Goal: Task Accomplishment & Management: Manage account settings

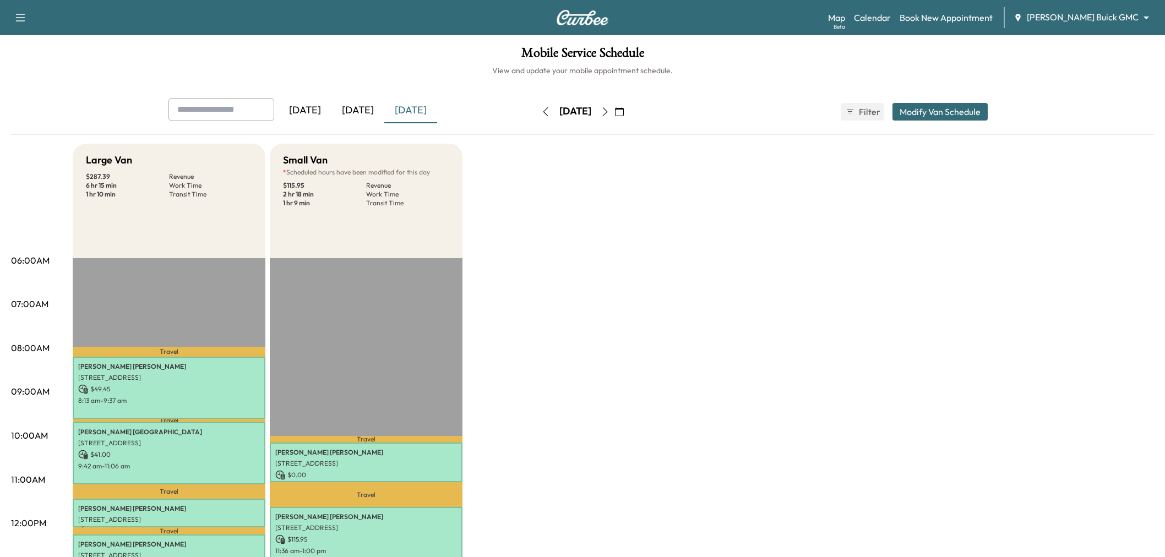
scroll to position [183, 0]
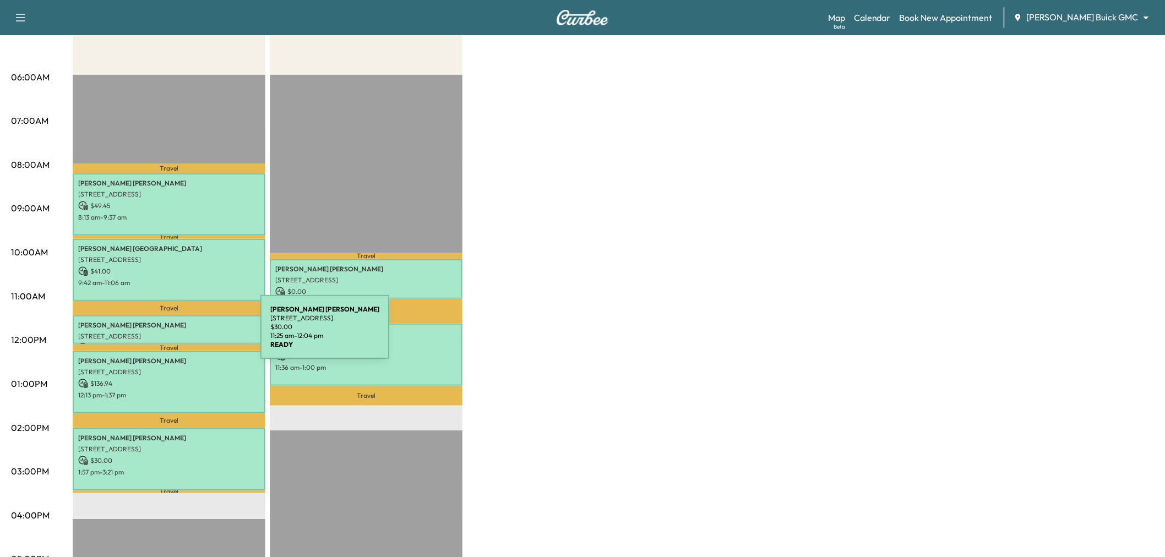
click at [178, 334] on p "[STREET_ADDRESS]" at bounding box center [169, 336] width 182 height 9
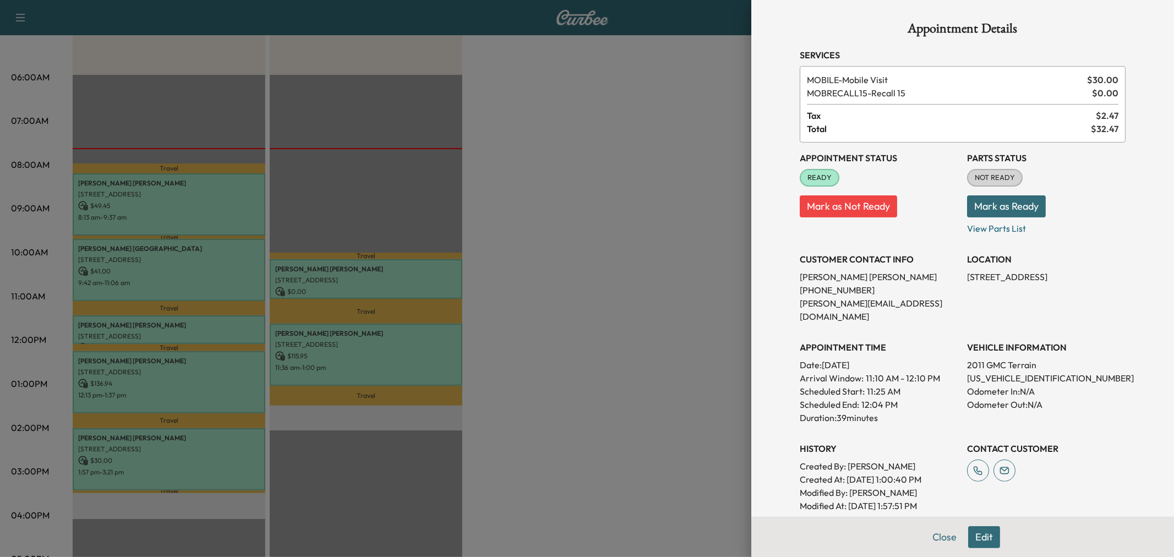
click at [608, 329] on div at bounding box center [587, 278] width 1174 height 557
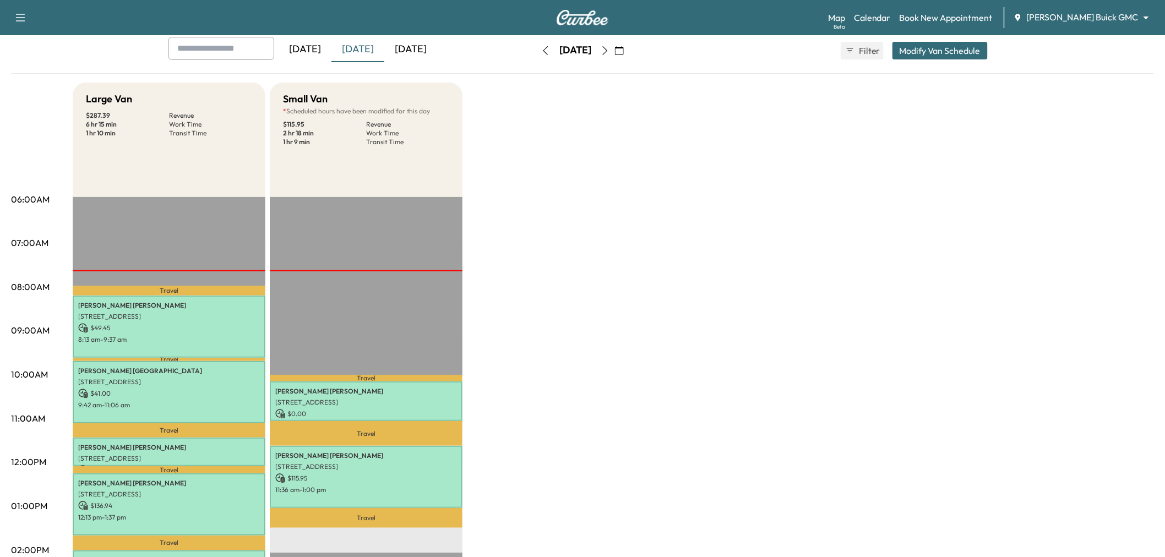
scroll to position [0, 0]
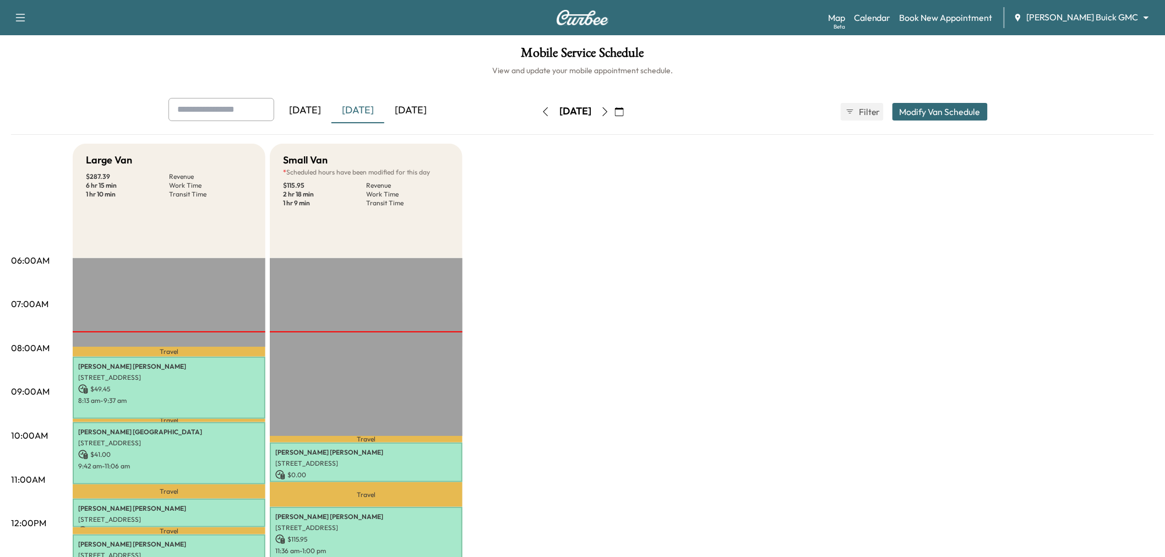
click at [411, 107] on div "[DATE]" at bounding box center [410, 110] width 53 height 25
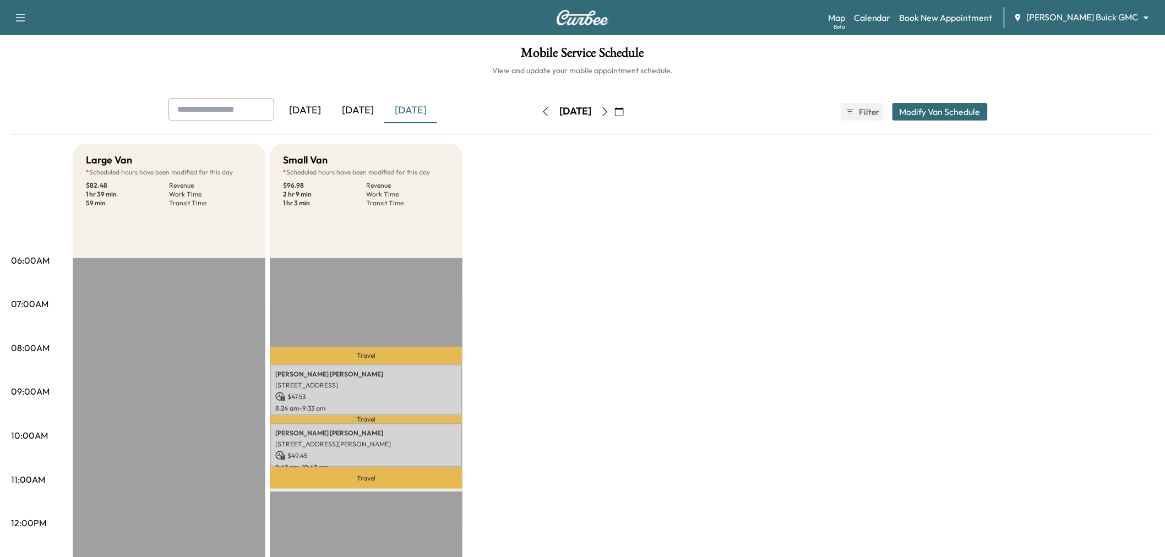
click at [549, 229] on div "Large Van * Scheduled hours have been modified for this day $ 82.48 Revenue 1 h…" at bounding box center [613, 557] width 1081 height 826
click at [367, 103] on div "[DATE]" at bounding box center [357, 110] width 53 height 25
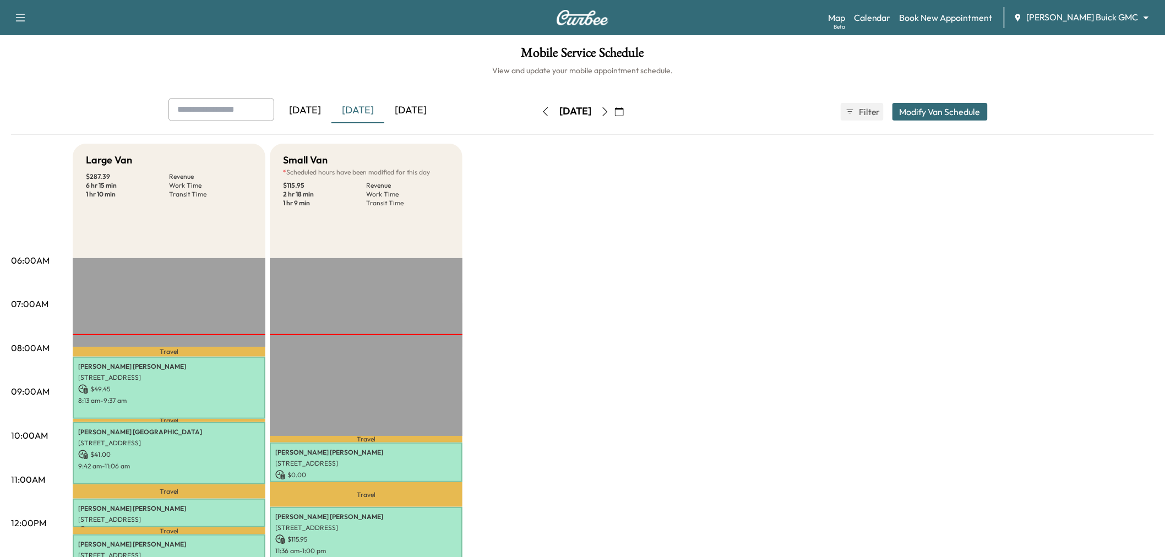
click at [367, 103] on div "[DATE]" at bounding box center [357, 110] width 53 height 25
click at [371, 104] on div "[DATE]" at bounding box center [357, 110] width 53 height 25
click at [609, 108] on icon "button" at bounding box center [605, 111] width 9 height 9
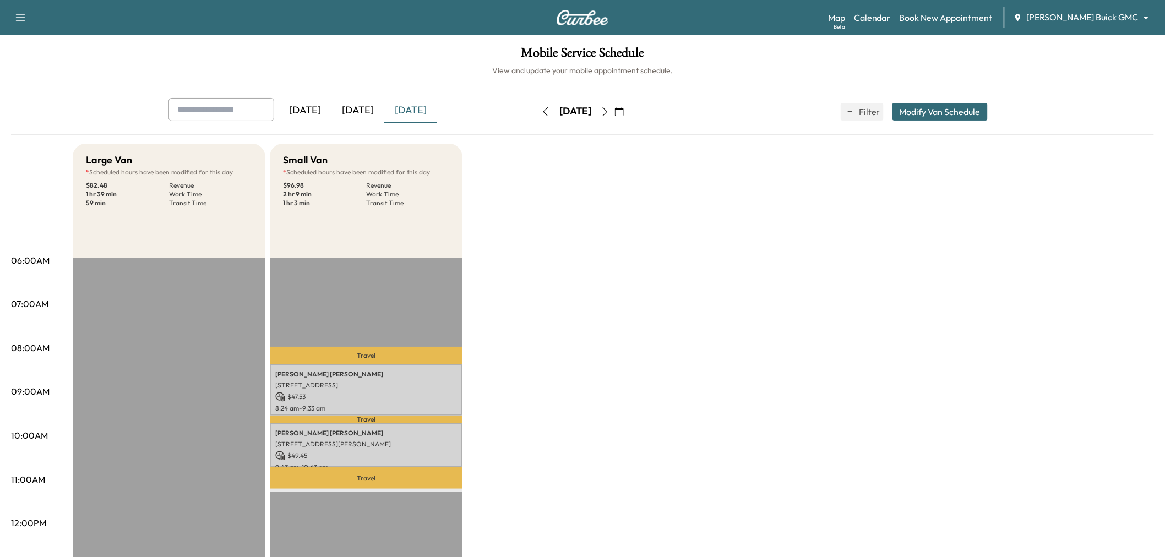
click at [609, 112] on icon "button" at bounding box center [605, 111] width 9 height 9
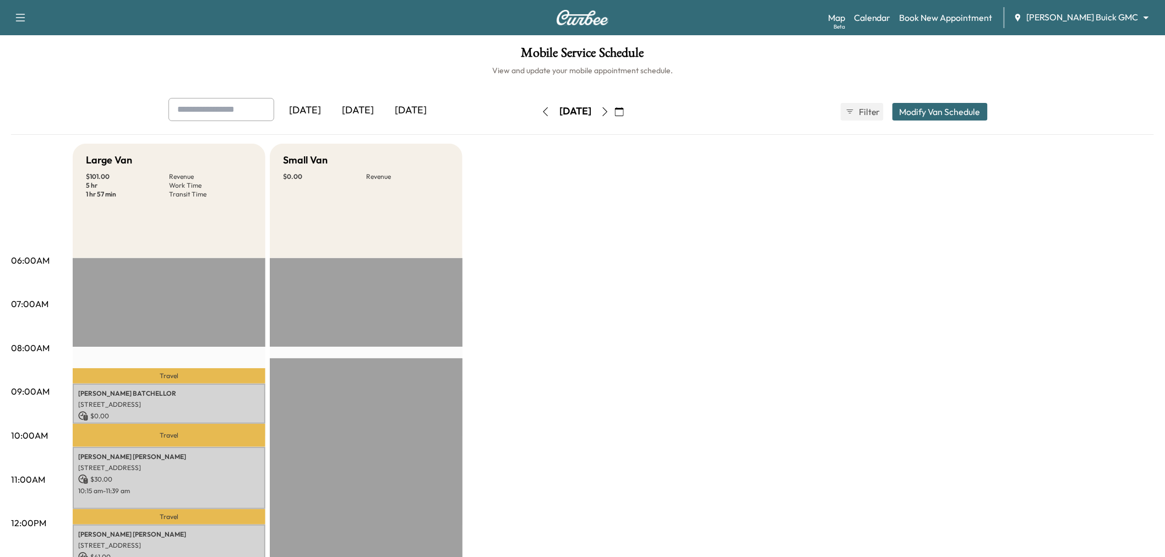
click at [920, 112] on button "Modify Van Schedule" at bounding box center [939, 112] width 95 height 18
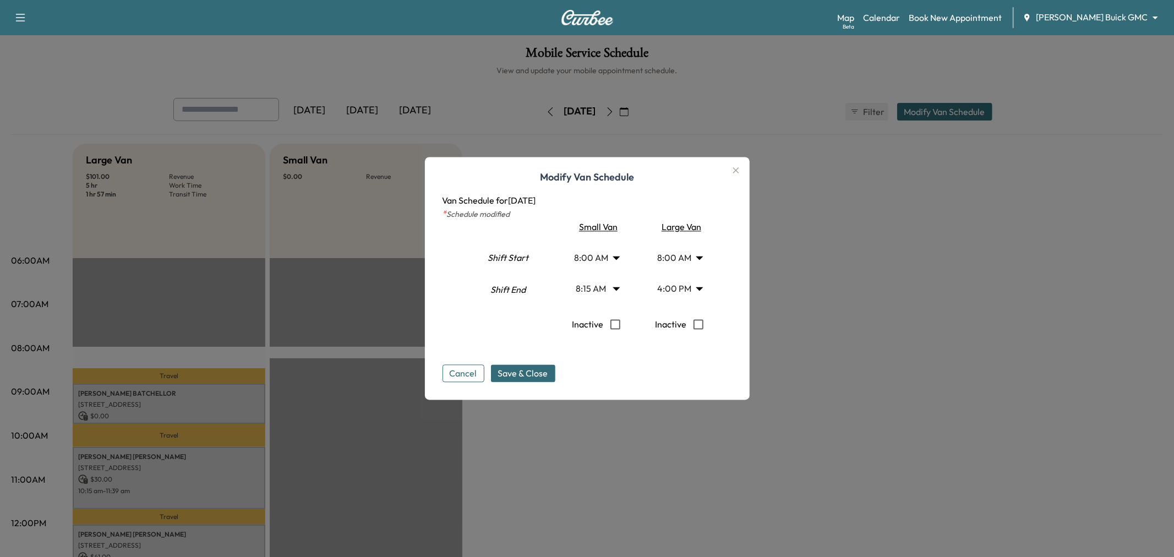
click at [684, 285] on body "Support Log Out Map Beta Calendar Book New Appointment [PERSON_NAME] Buick GMC …" at bounding box center [587, 278] width 1174 height 557
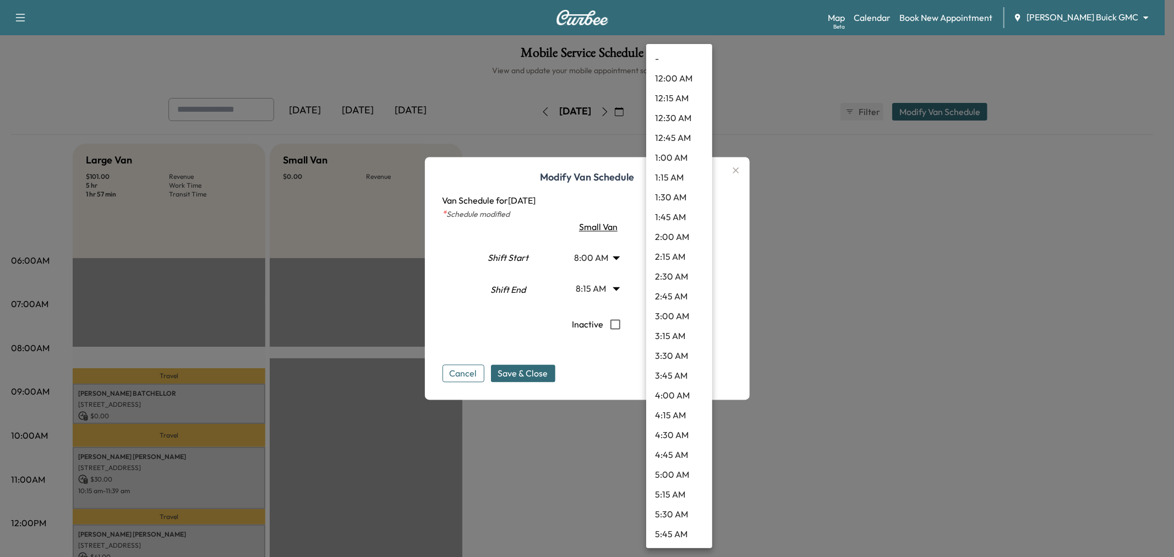
scroll to position [1049, 0]
click at [602, 293] on div at bounding box center [587, 278] width 1174 height 557
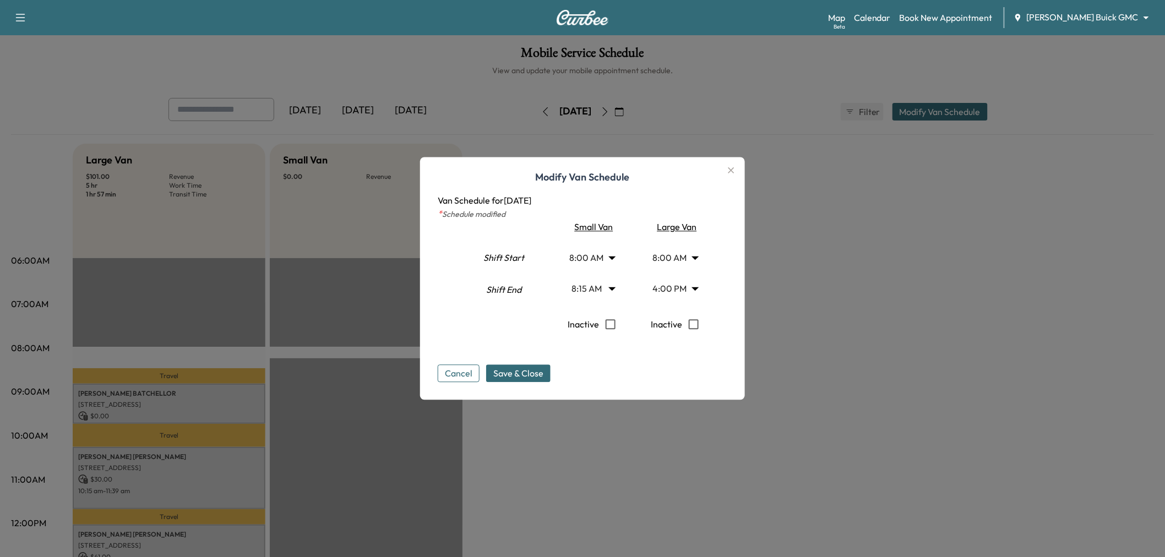
click at [602, 292] on div "- 12:00 AM 12:15 AM 12:30 AM 12:45 AM 1:00 AM 1:15 AM 1:30 AM 1:45 AM 2:00 AM 2…" at bounding box center [582, 278] width 1165 height 557
click at [596, 244] on body "Support Log Out Map Beta Calendar Book New Appointment [PERSON_NAME] Buick GMC …" at bounding box center [582, 278] width 1165 height 557
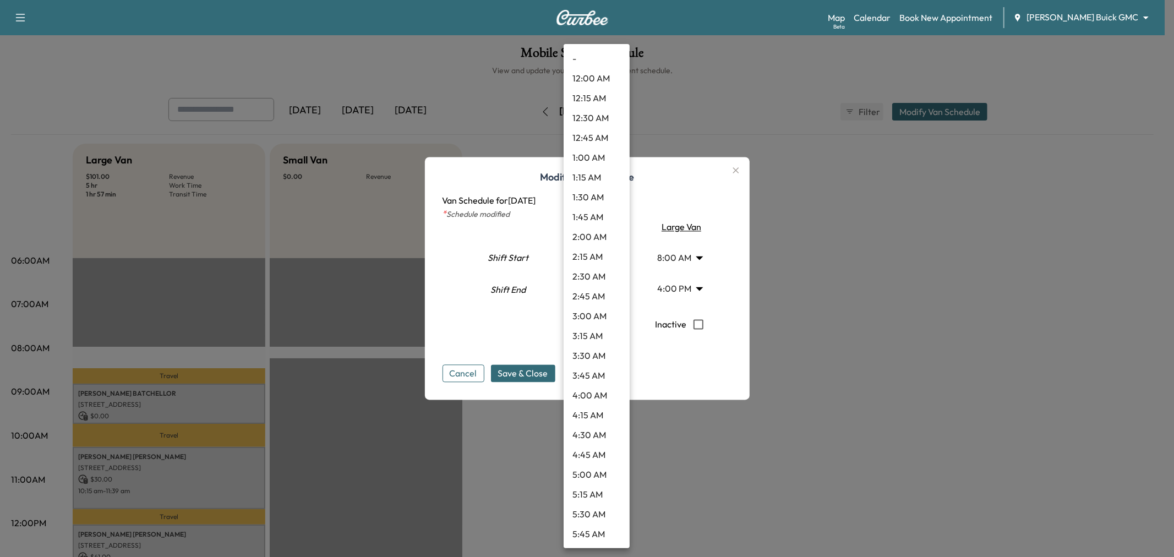
scroll to position [416, 0]
click at [606, 453] on li "10:00 AM" at bounding box center [597, 455] width 66 height 20
type input "**"
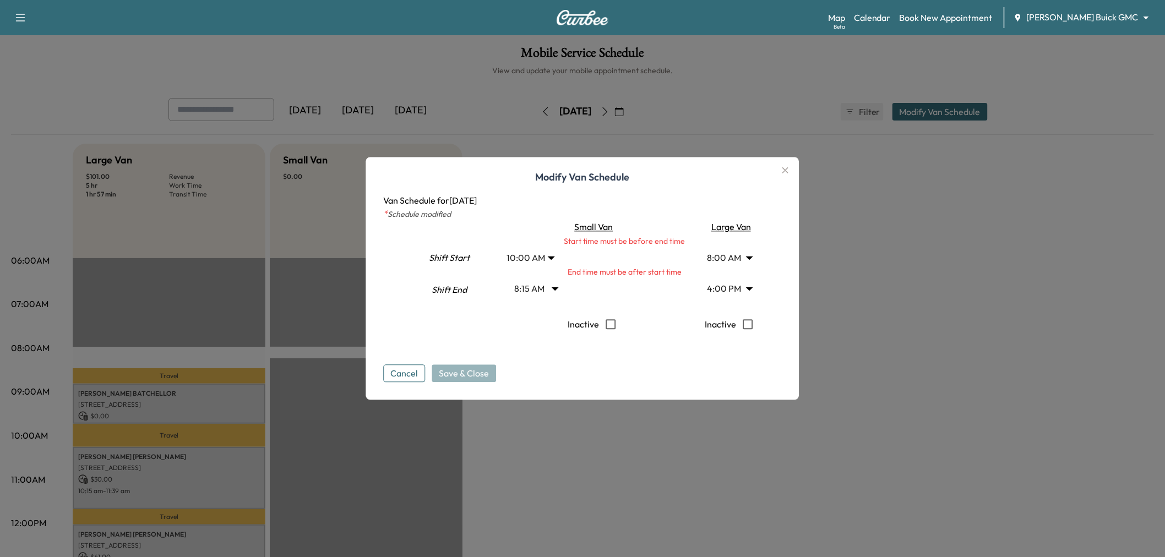
click at [541, 282] on body "Support Log Out Map Beta Calendar Book New Appointment [PERSON_NAME] Buick GMC …" at bounding box center [582, 278] width 1165 height 557
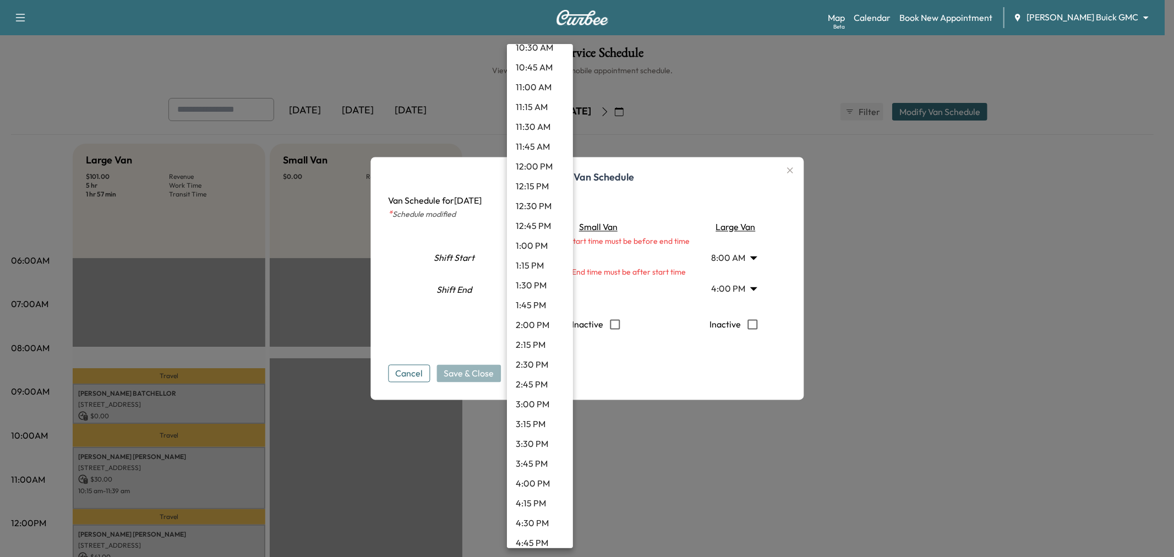
scroll to position [925, 0]
click at [536, 418] on li "4:00 PM" at bounding box center [540, 422] width 66 height 20
type input "**"
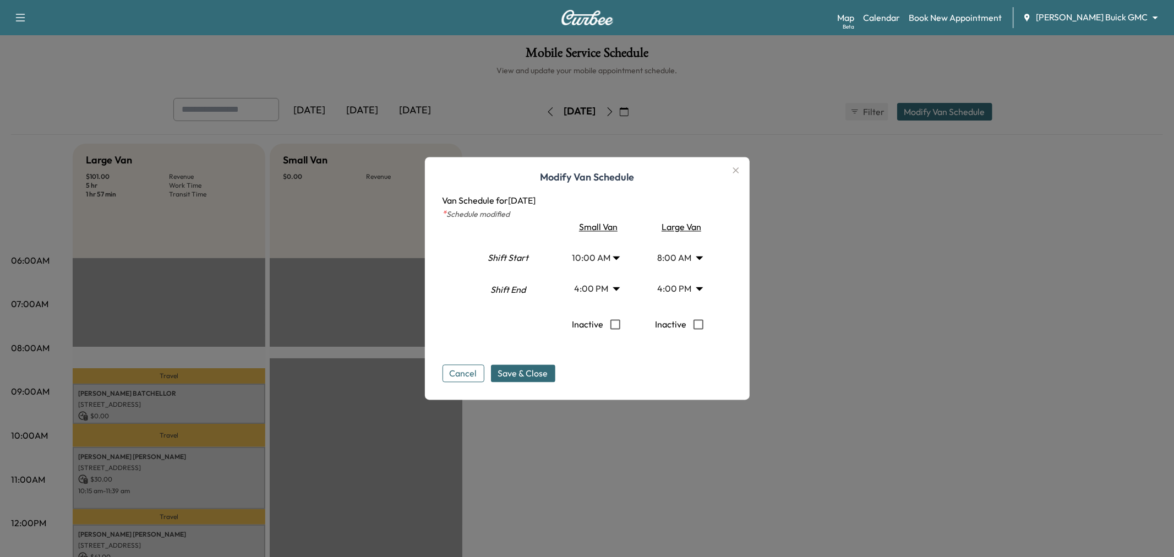
click at [601, 259] on body "Support Log Out Map Beta Calendar Book New Appointment [PERSON_NAME] Buick GMC …" at bounding box center [587, 278] width 1174 height 557
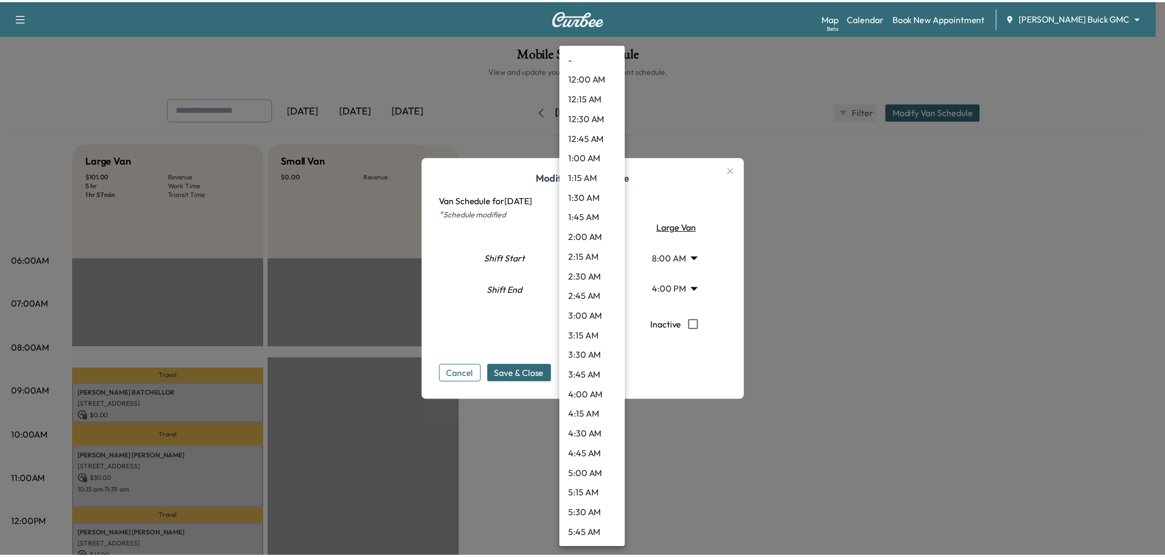
scroll to position [574, 0]
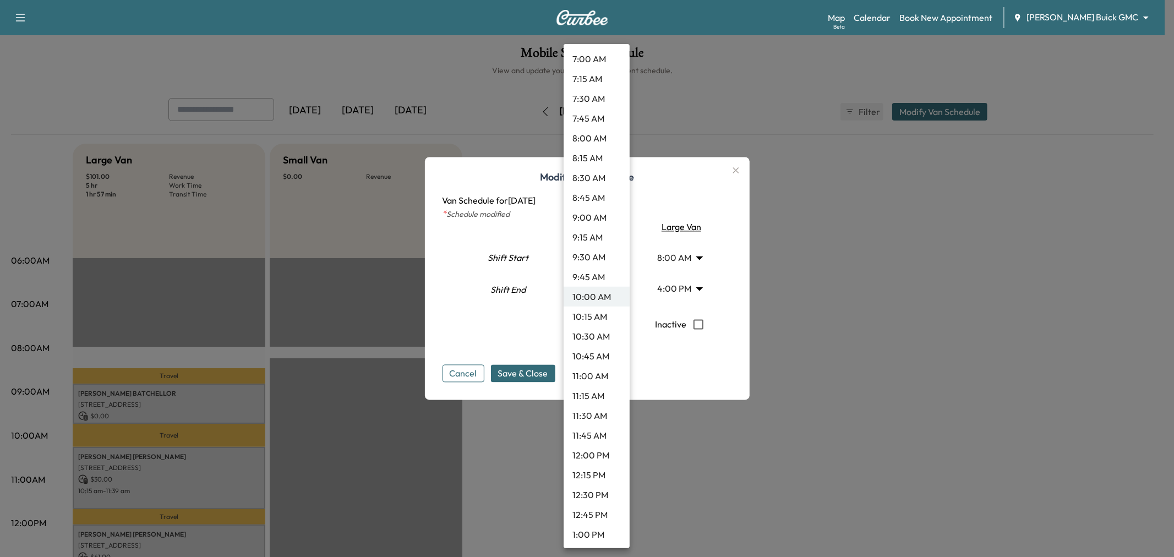
click at [598, 451] on li "12:00 PM" at bounding box center [597, 455] width 66 height 20
type input "**"
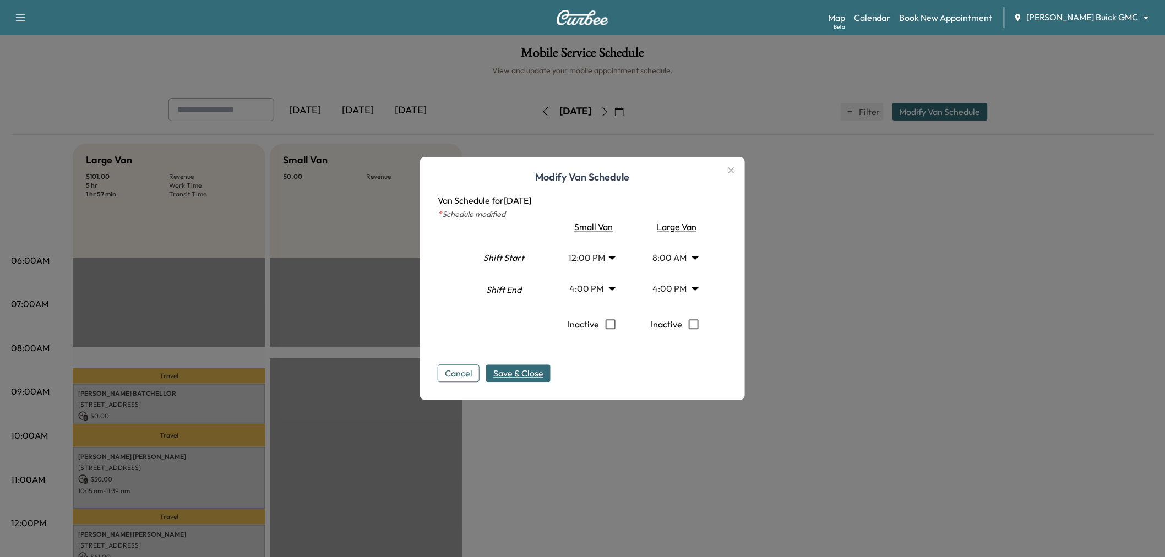
click at [535, 365] on button "Save & Close" at bounding box center [518, 374] width 64 height 18
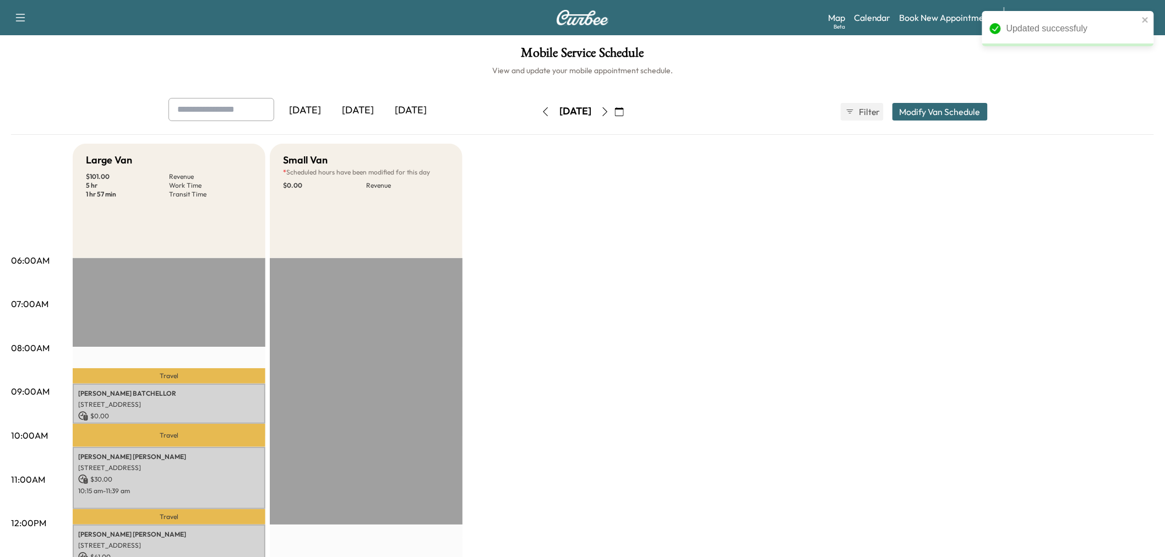
click at [635, 364] on div "Large Van $ 101.00 Revenue 5 hr Work Time 1 hr 57 min Transit Time Travel [PERS…" at bounding box center [613, 557] width 1081 height 826
click at [355, 113] on div "[DATE]" at bounding box center [357, 110] width 53 height 25
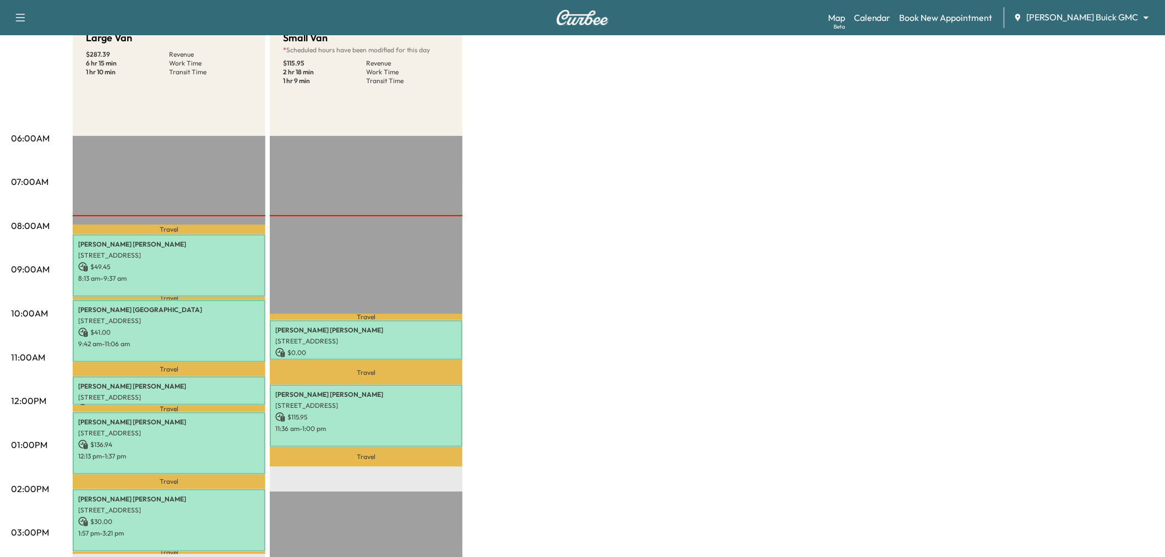
scroll to position [183, 0]
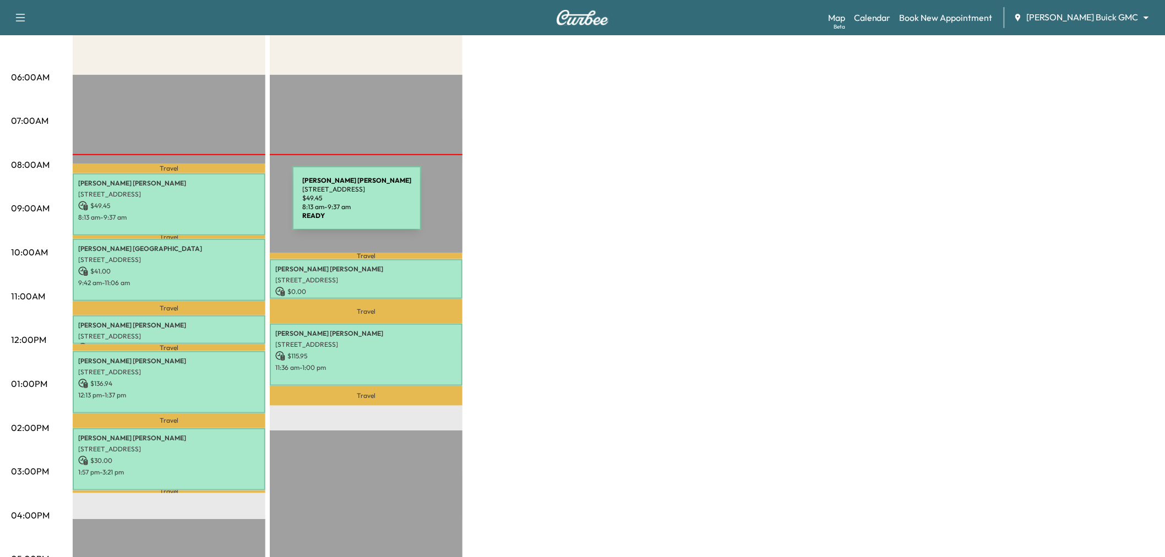
click at [195, 201] on p "$ 49.45" at bounding box center [169, 206] width 182 height 10
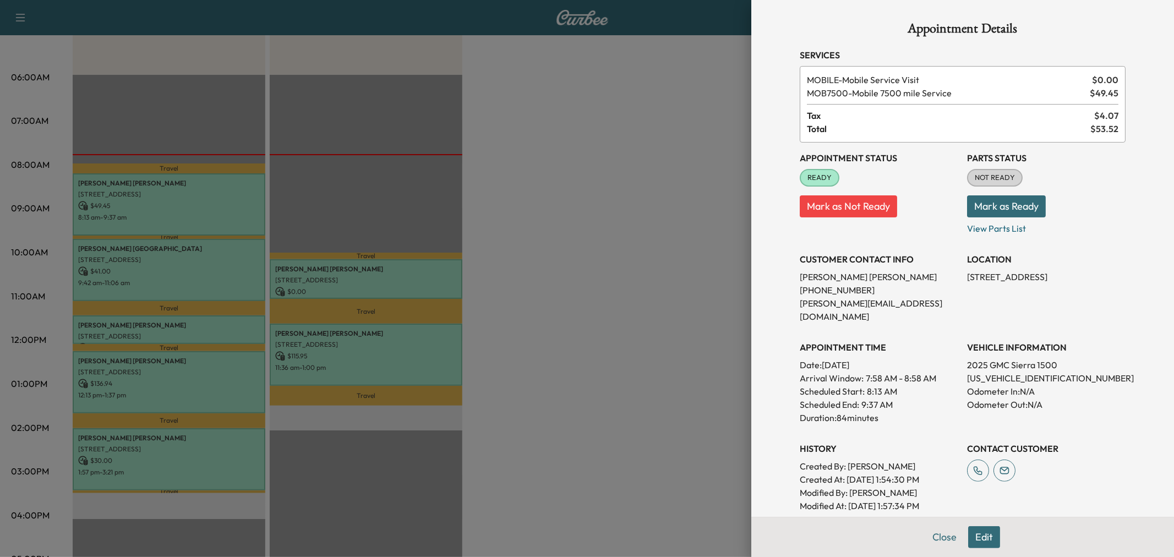
click at [175, 271] on div at bounding box center [587, 278] width 1174 height 557
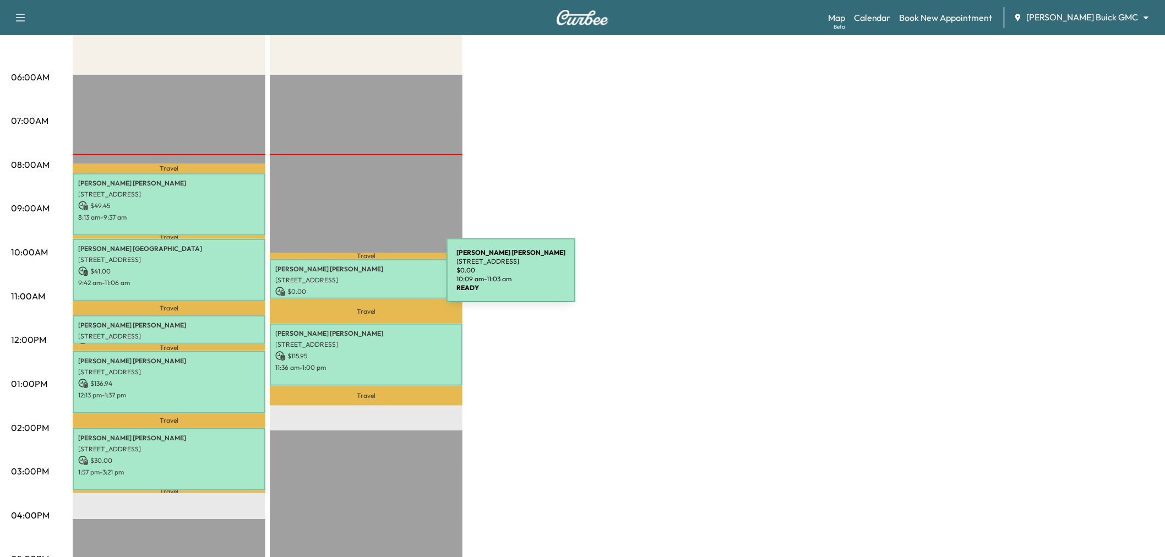
click at [363, 277] on p "[STREET_ADDRESS]" at bounding box center [366, 280] width 182 height 9
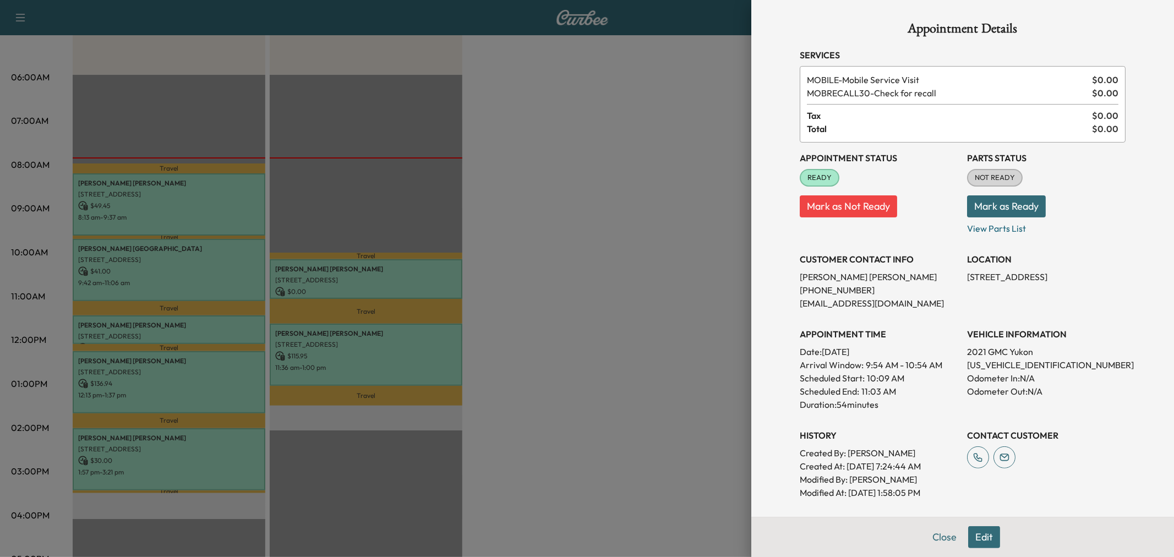
click at [208, 312] on div at bounding box center [587, 278] width 1174 height 557
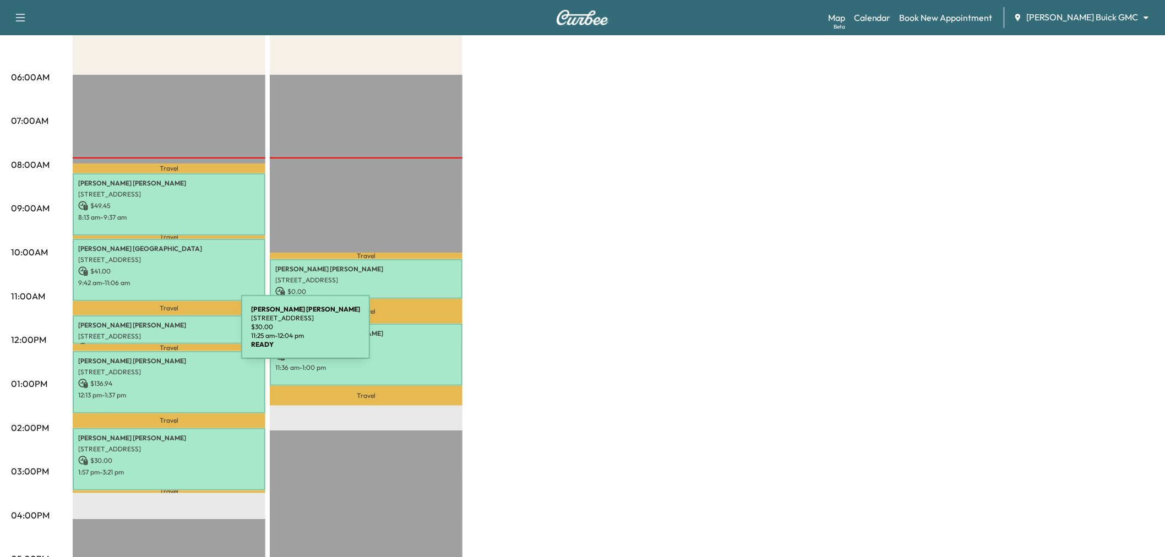
click at [159, 334] on p "[STREET_ADDRESS]" at bounding box center [169, 336] width 182 height 9
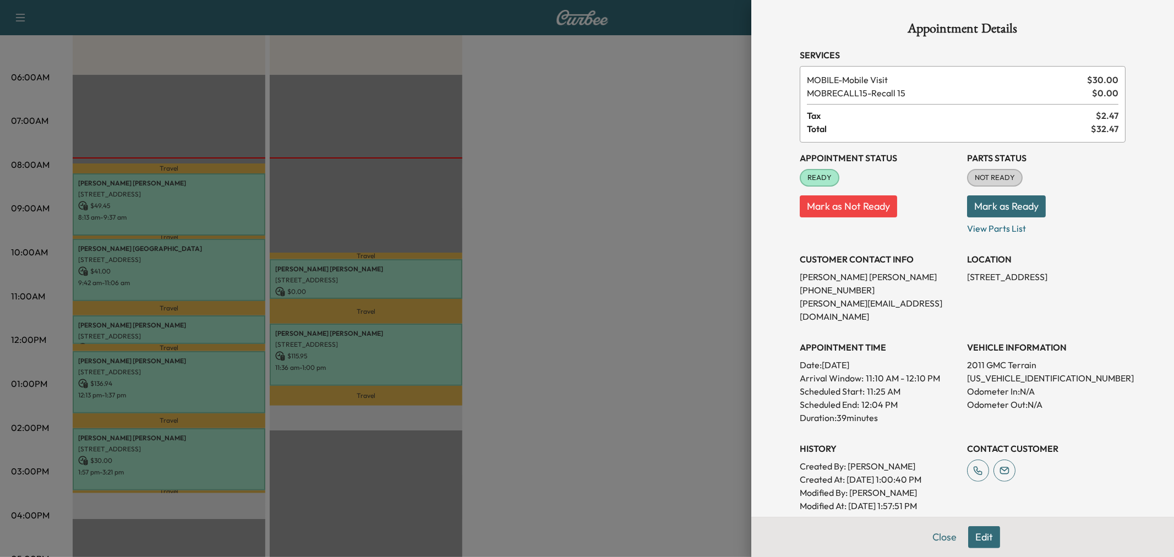
click at [636, 304] on div at bounding box center [587, 278] width 1174 height 557
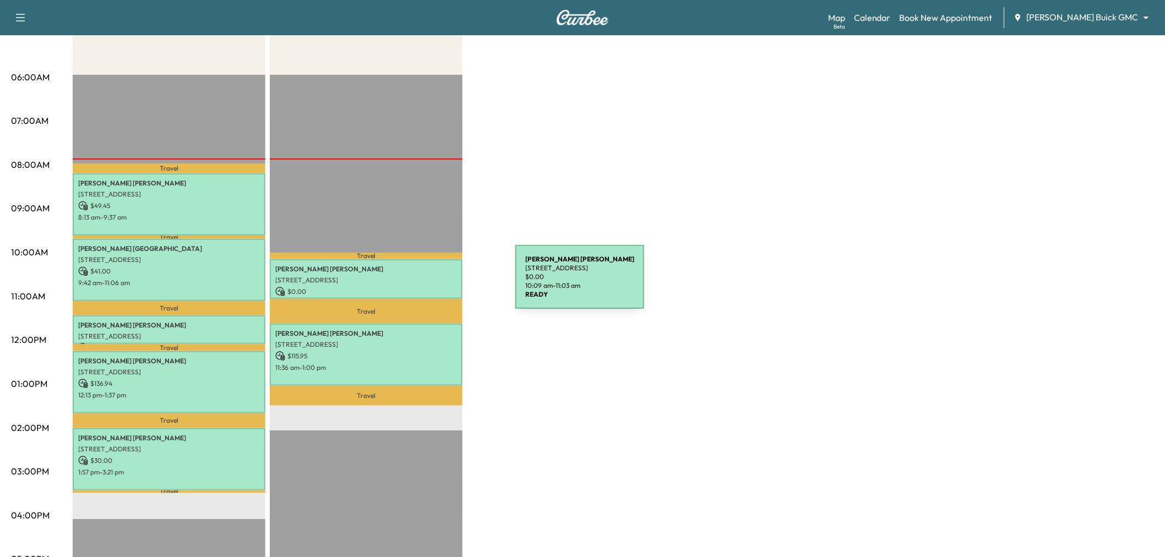
click at [433, 287] on p "$ 0.00" at bounding box center [366, 292] width 182 height 10
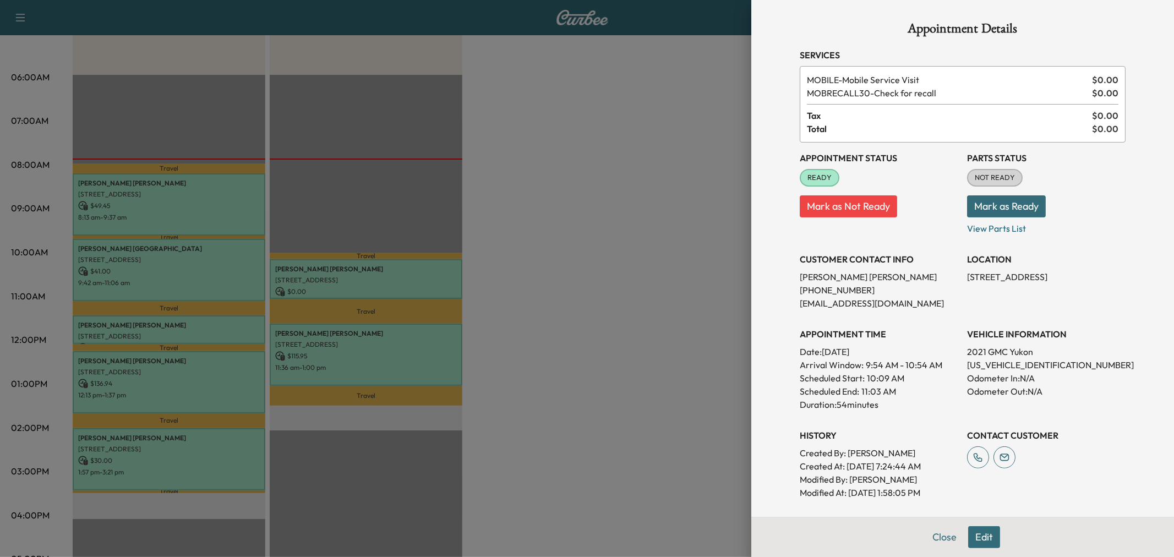
click at [538, 211] on div at bounding box center [587, 278] width 1174 height 557
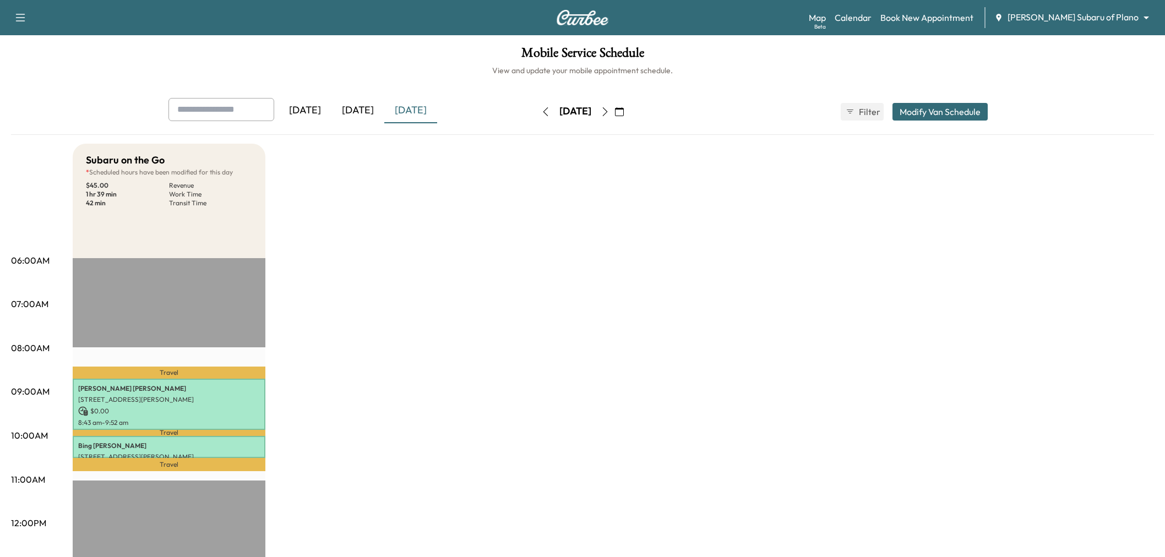
scroll to position [61, 0]
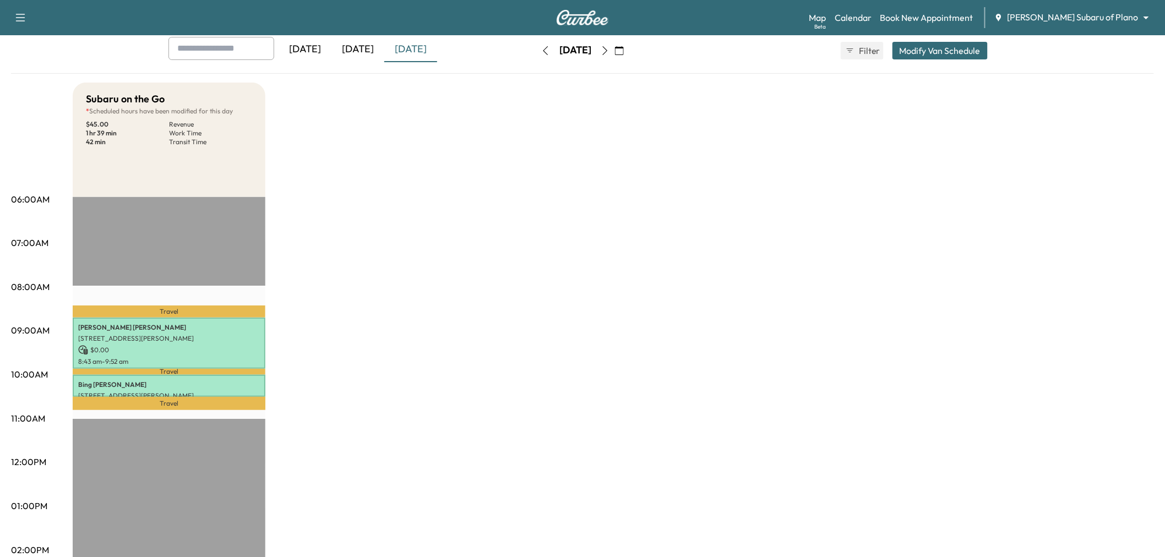
click at [366, 47] on div "[DATE]" at bounding box center [357, 49] width 53 height 25
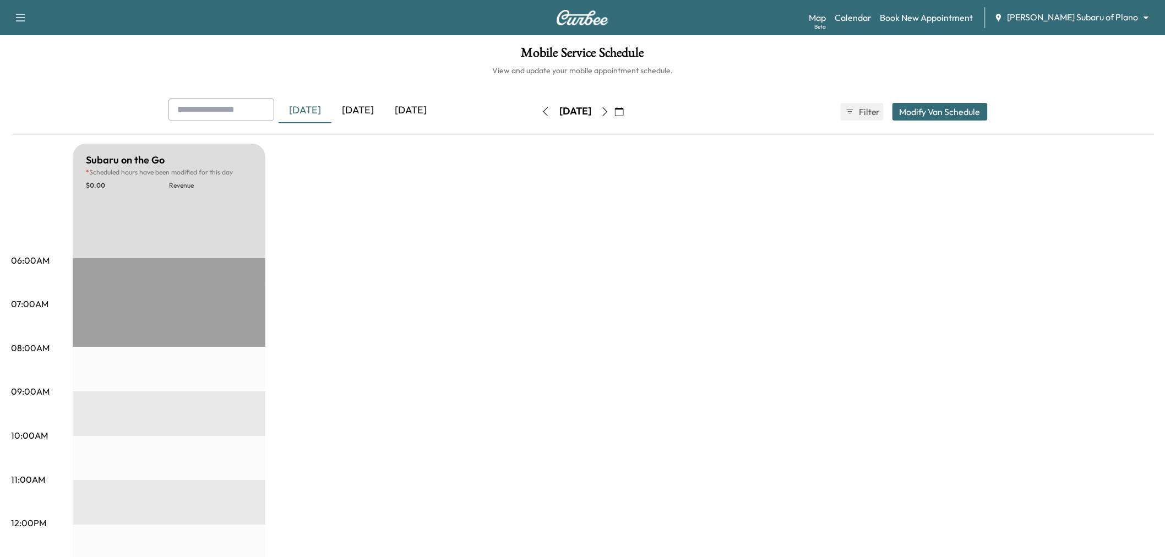
click at [361, 116] on div "[DATE]" at bounding box center [357, 110] width 53 height 25
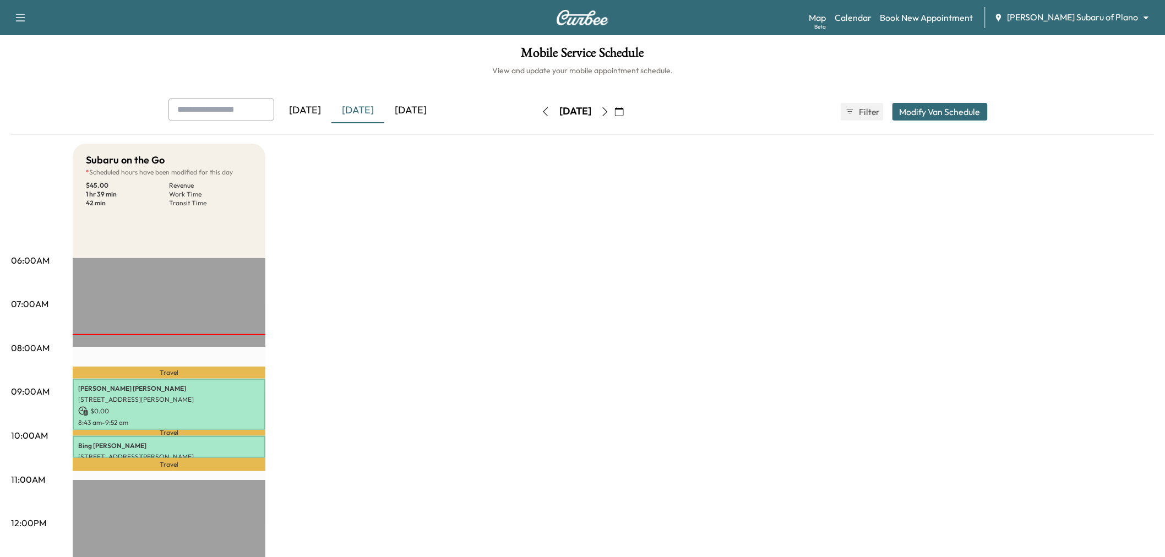
scroll to position [61, 0]
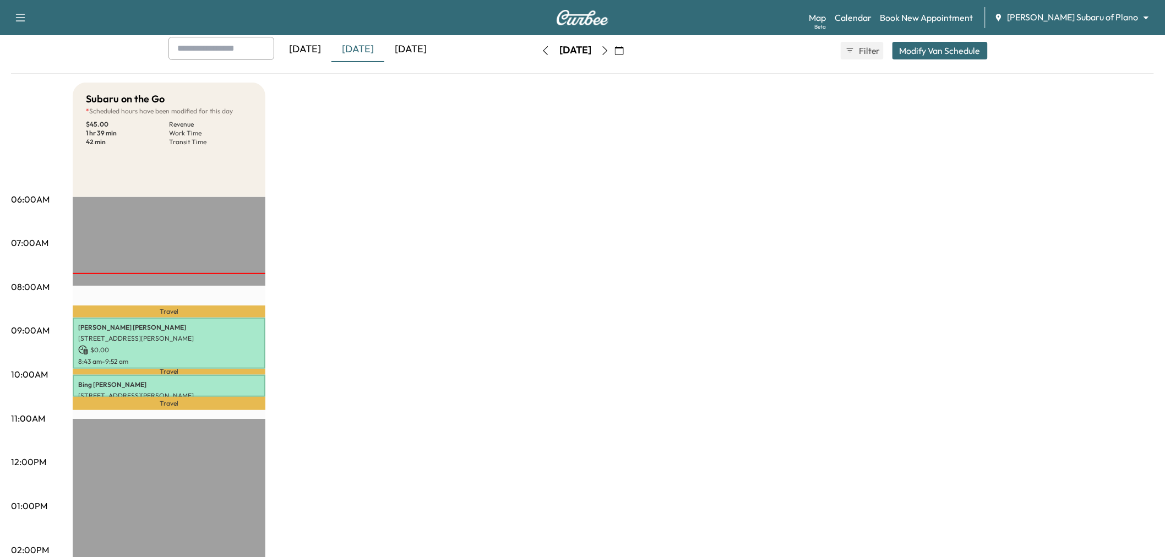
click at [369, 285] on div "Subaru on the Go * Scheduled hours have been modified for this day $ 45.00 Reve…" at bounding box center [613, 496] width 1081 height 826
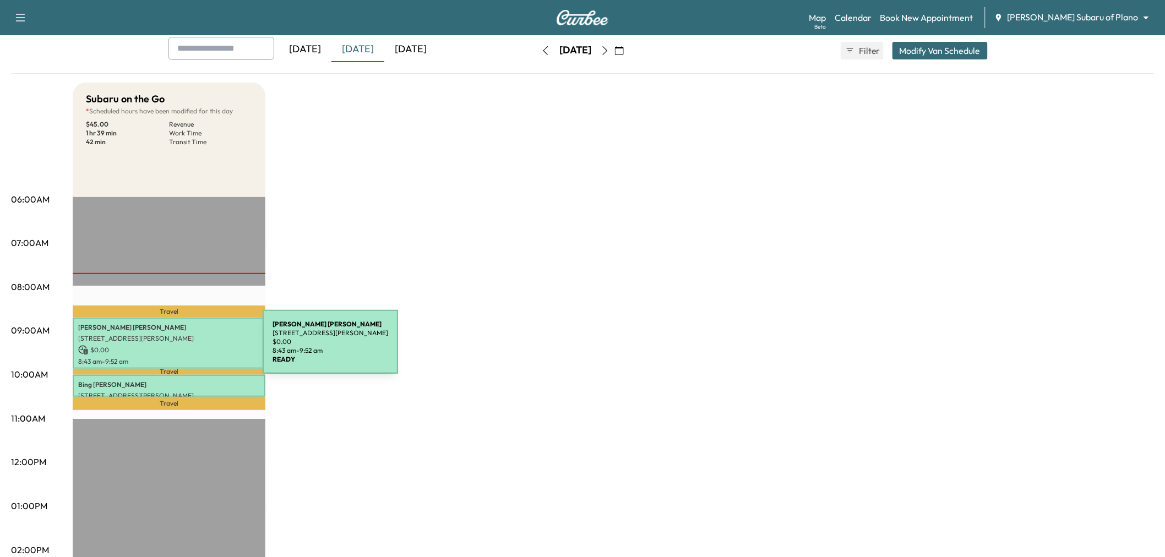
click at [180, 349] on p "$ 0.00" at bounding box center [169, 350] width 182 height 10
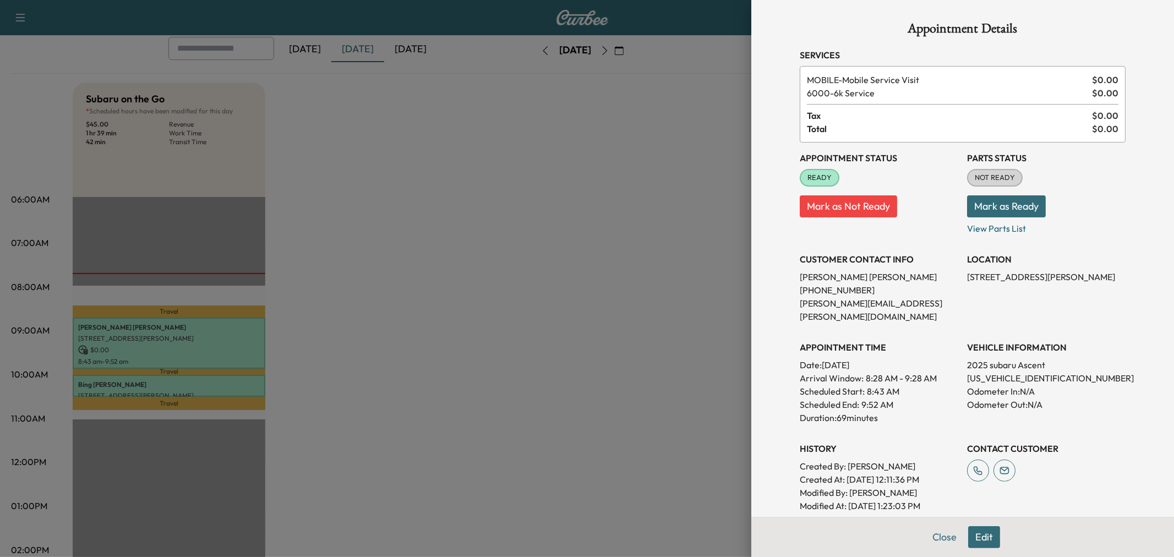
click at [634, 303] on div at bounding box center [587, 278] width 1174 height 557
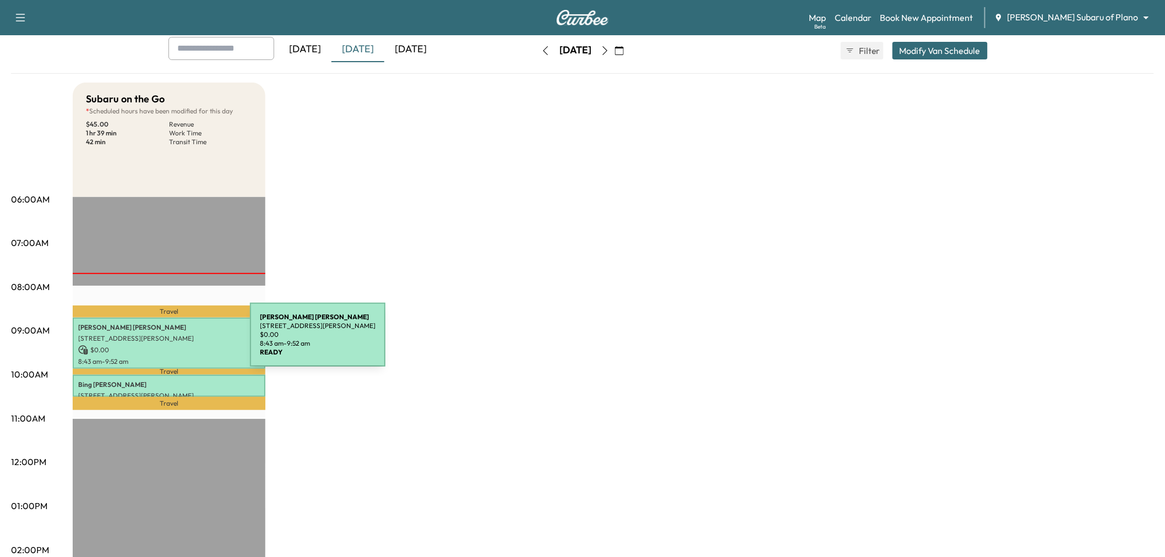
click at [167, 341] on div "Rebecca Fuller 3420 Nancy Ct, Plano, TX 75023, United States of America $ 0.00 …" at bounding box center [169, 343] width 193 height 51
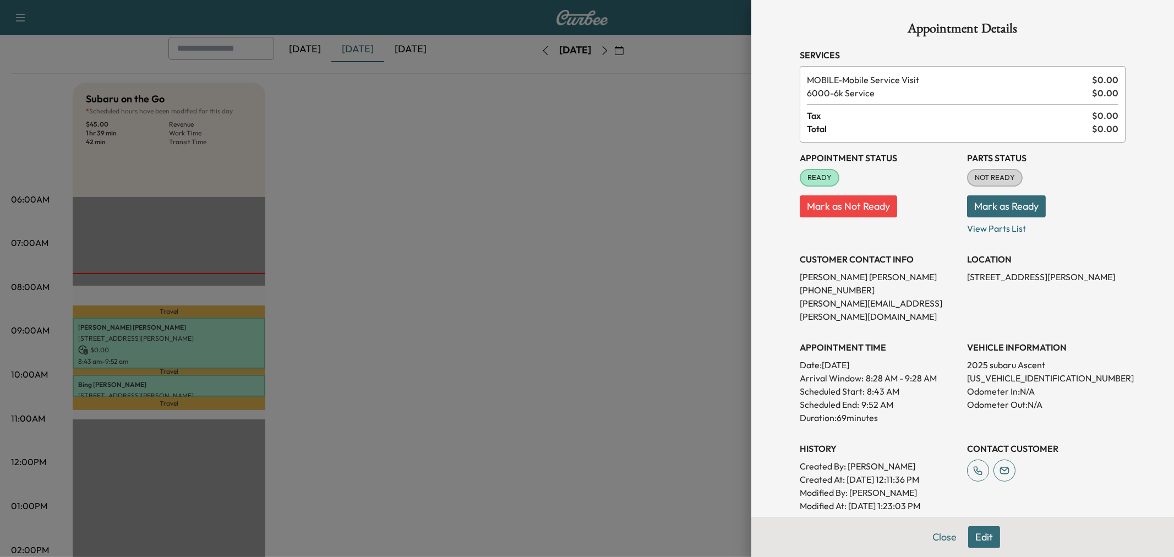
click at [590, 264] on div at bounding box center [587, 278] width 1174 height 557
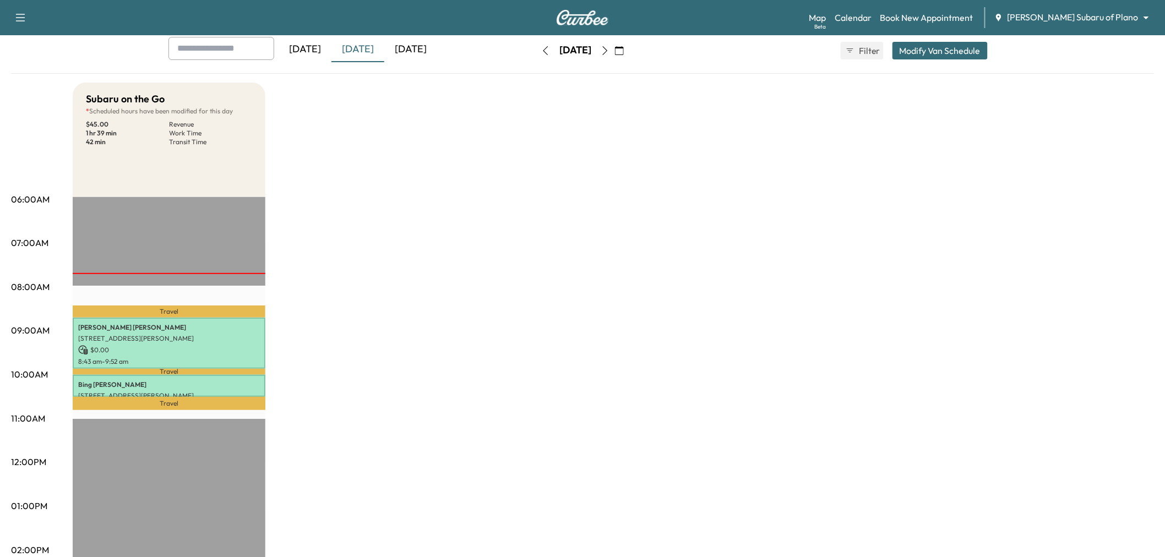
click at [609, 50] on icon "button" at bounding box center [605, 50] width 9 height 9
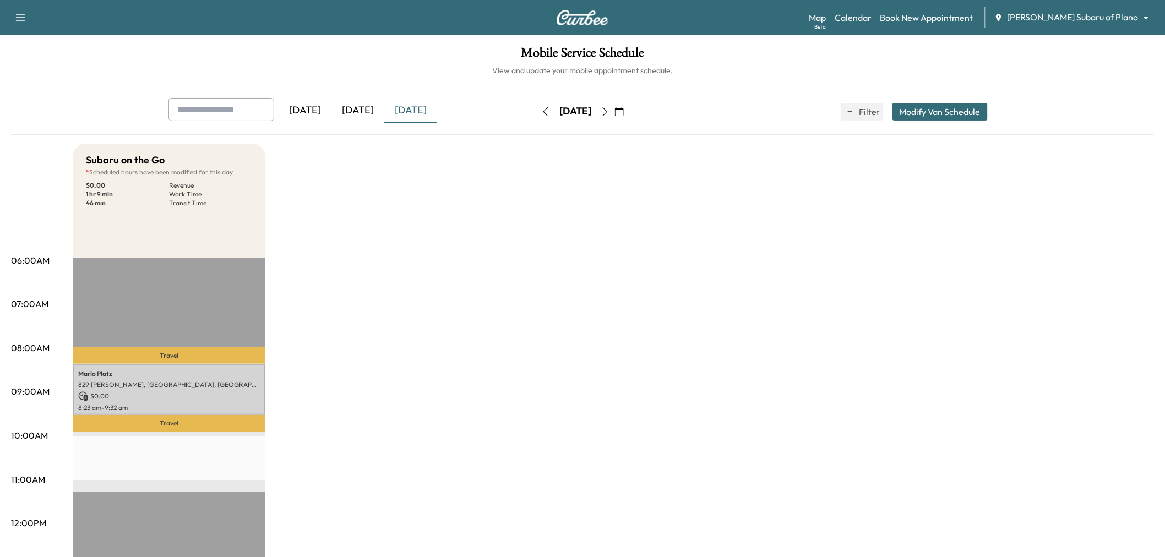
click at [609, 111] on icon "button" at bounding box center [605, 111] width 9 height 9
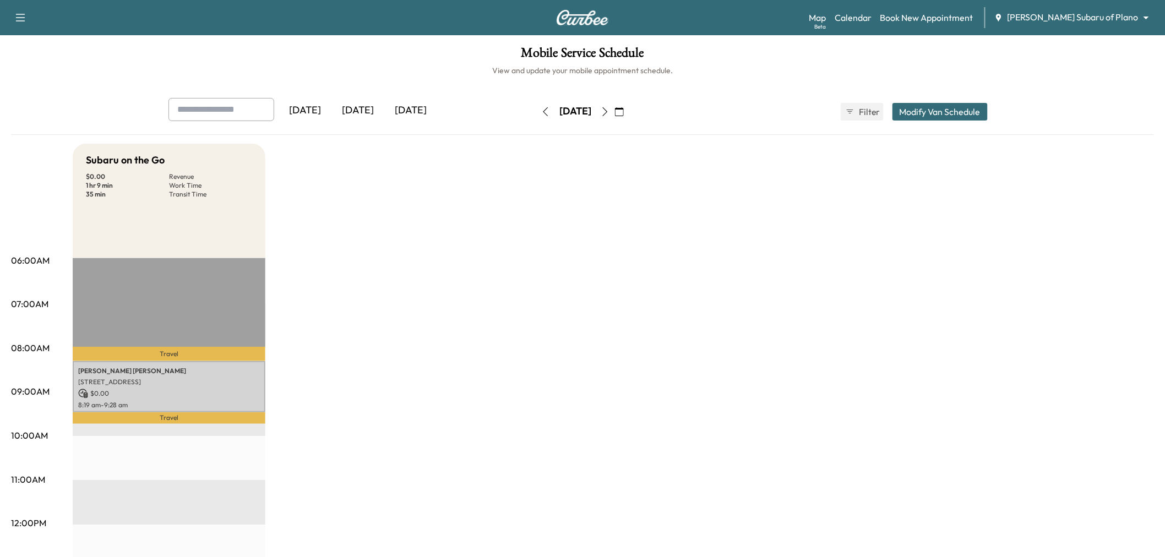
click at [347, 112] on div "[DATE]" at bounding box center [357, 110] width 53 height 25
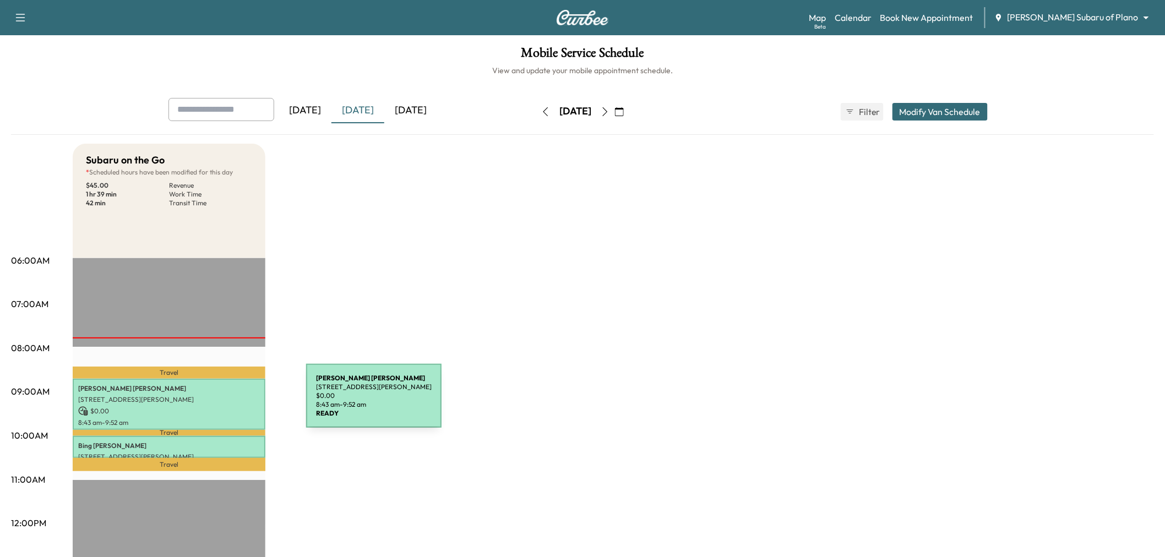
click at [224, 402] on div "Rebecca Fuller 3420 Nancy Ct, Plano, TX 75023, United States of America $ 0.00 …" at bounding box center [169, 404] width 193 height 51
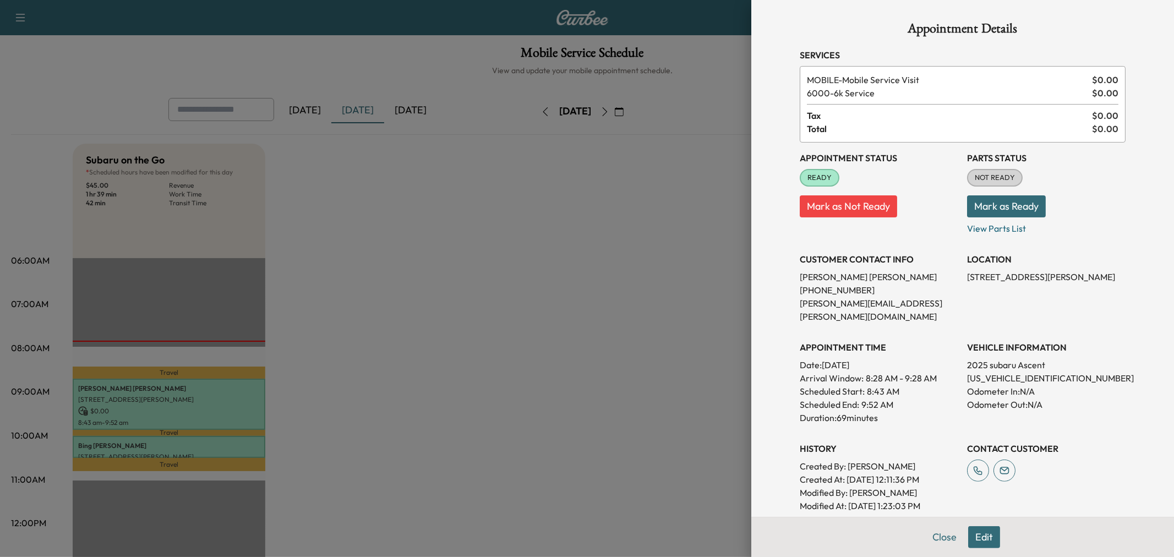
click at [246, 438] on div at bounding box center [587, 278] width 1174 height 557
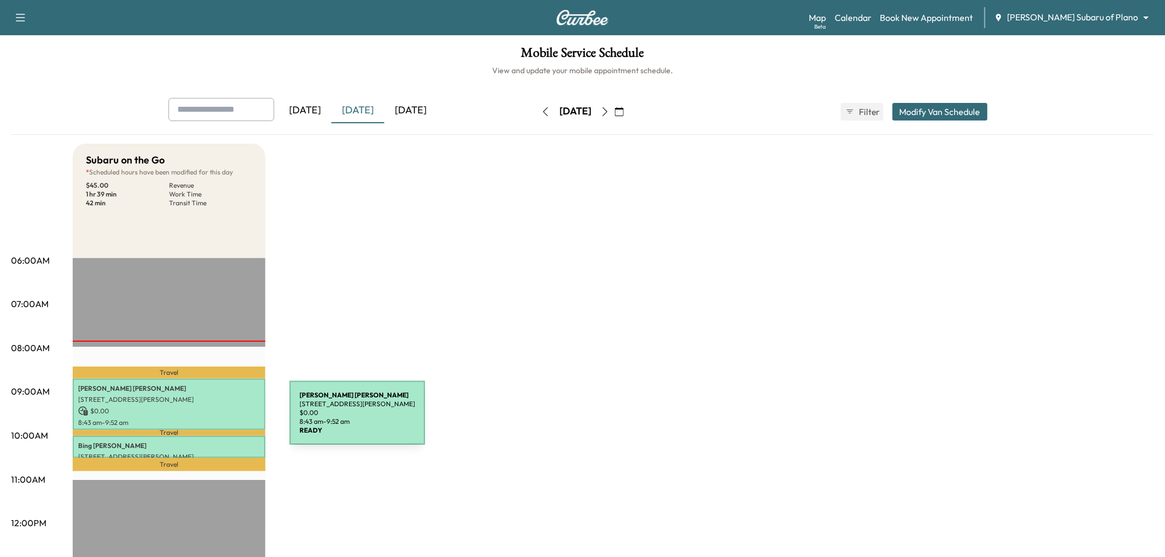
click at [207, 420] on p "8:43 am - 9:52 am" at bounding box center [169, 422] width 182 height 9
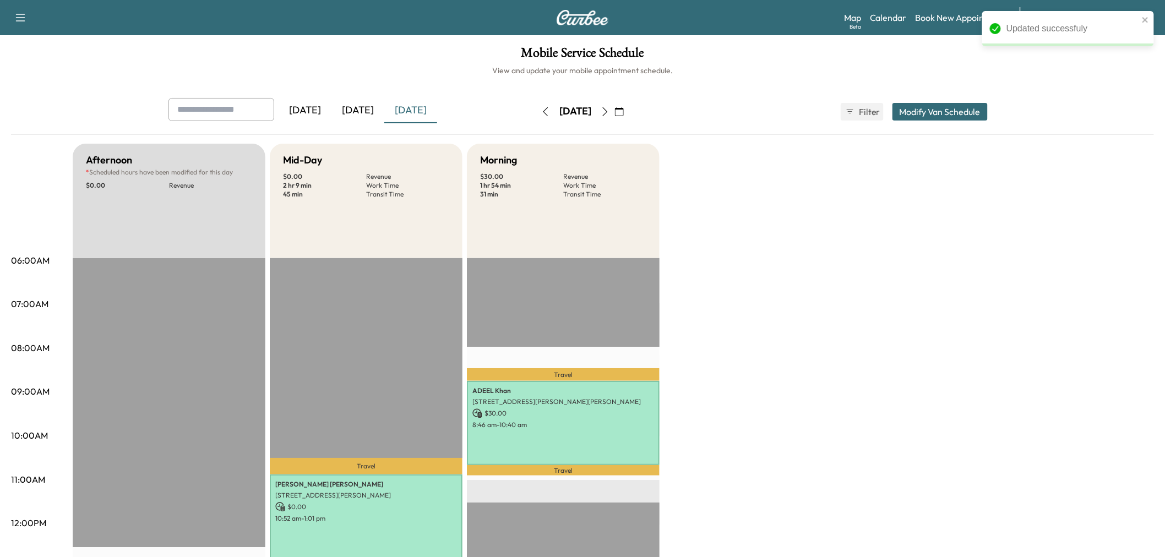
click at [355, 116] on div "[DATE]" at bounding box center [357, 110] width 53 height 25
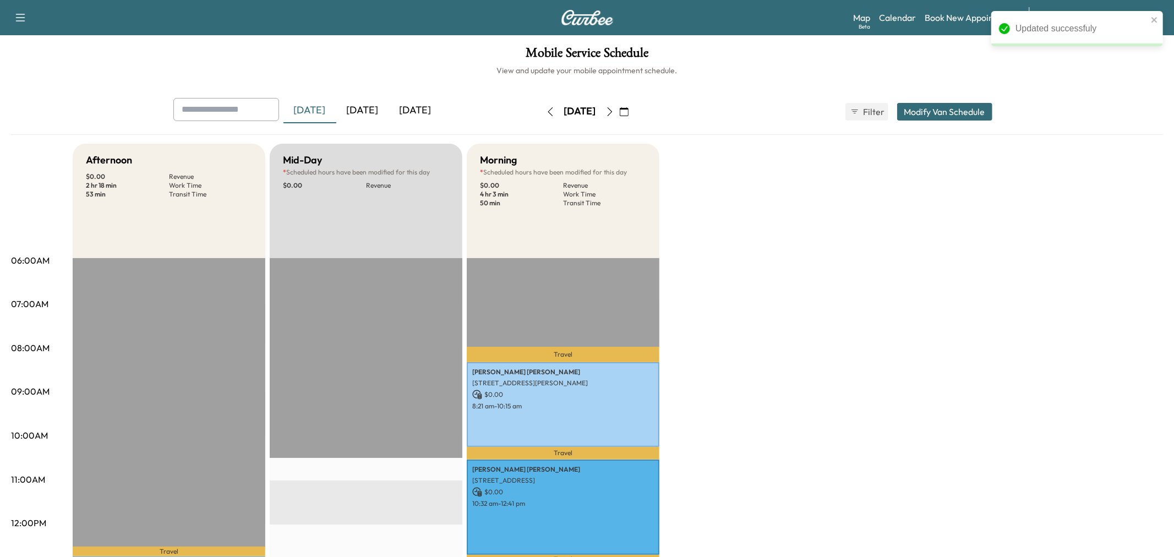
click at [361, 109] on div "[DATE]" at bounding box center [362, 110] width 53 height 25
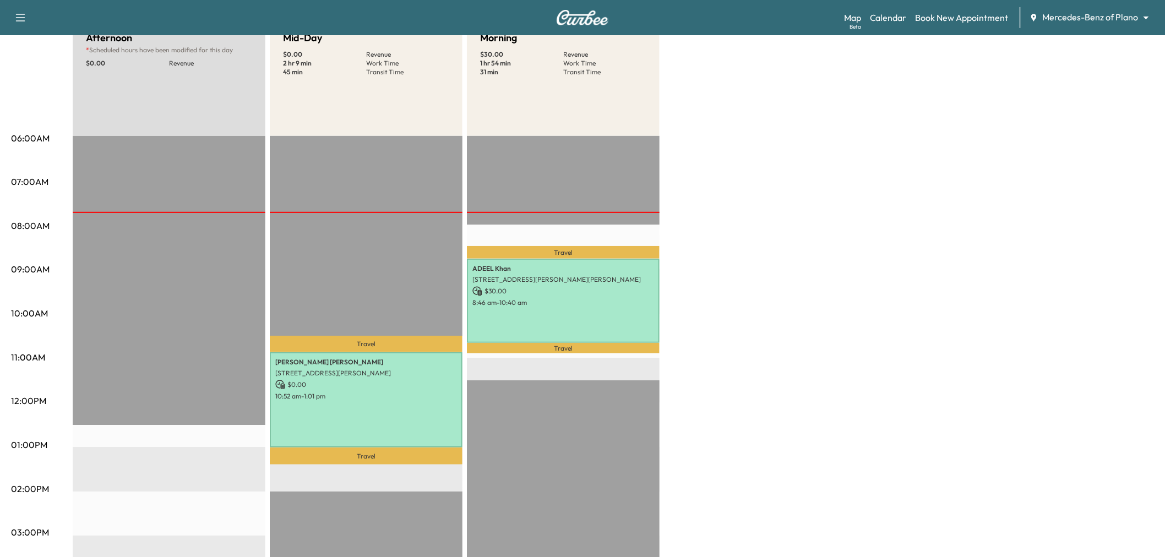
scroll to position [61, 0]
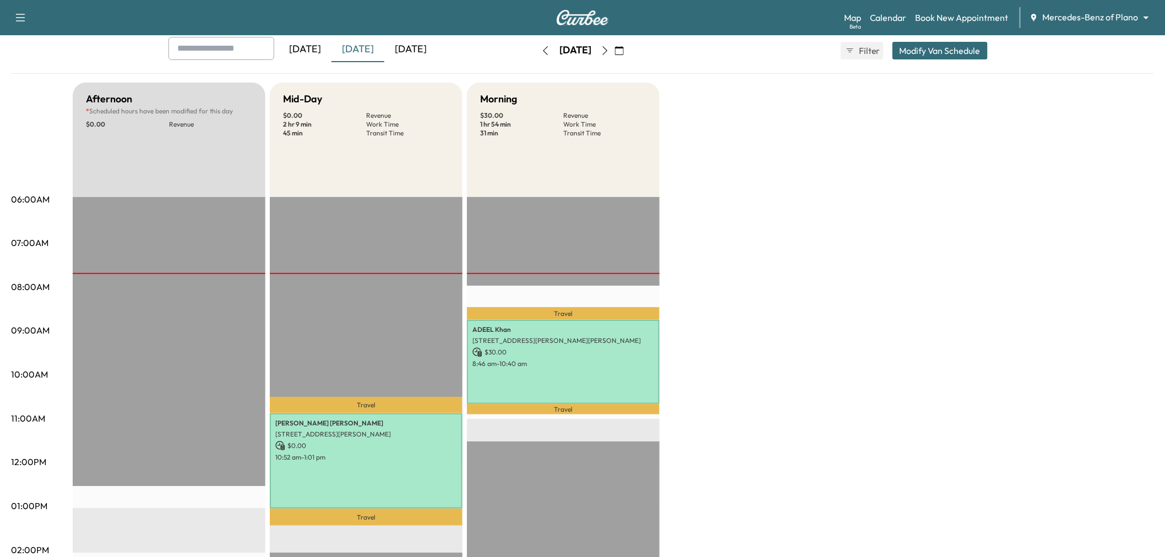
click at [614, 45] on button "button" at bounding box center [605, 51] width 19 height 18
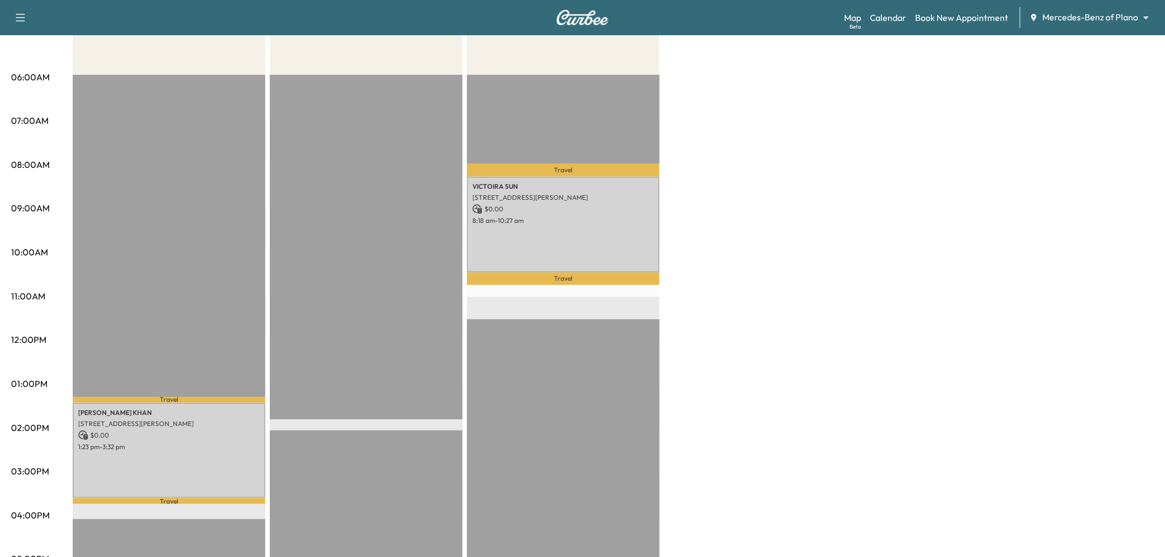
scroll to position [61, 0]
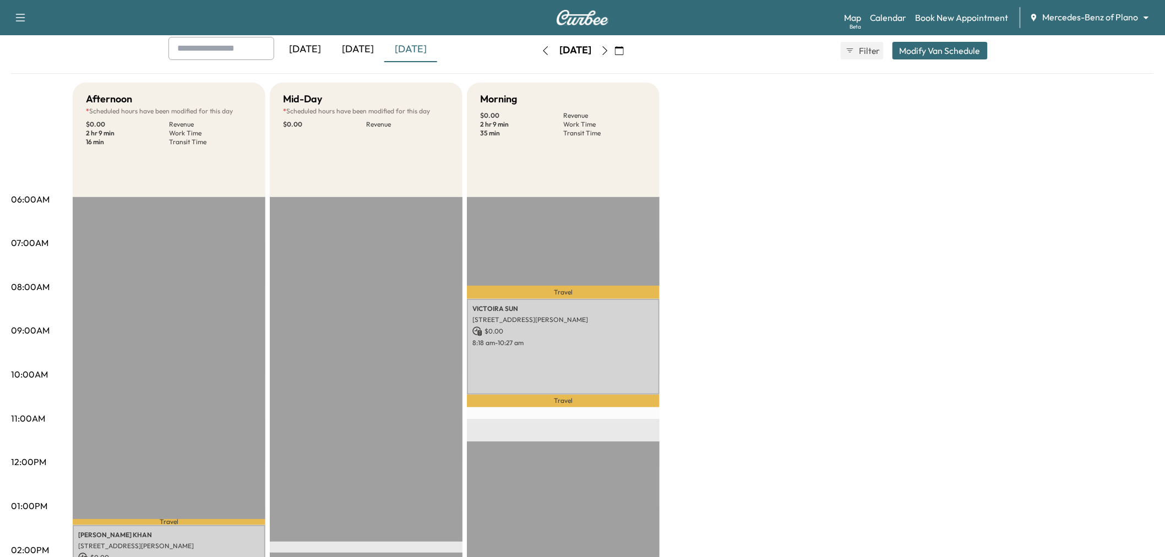
click at [609, 52] on icon "button" at bounding box center [605, 50] width 9 height 9
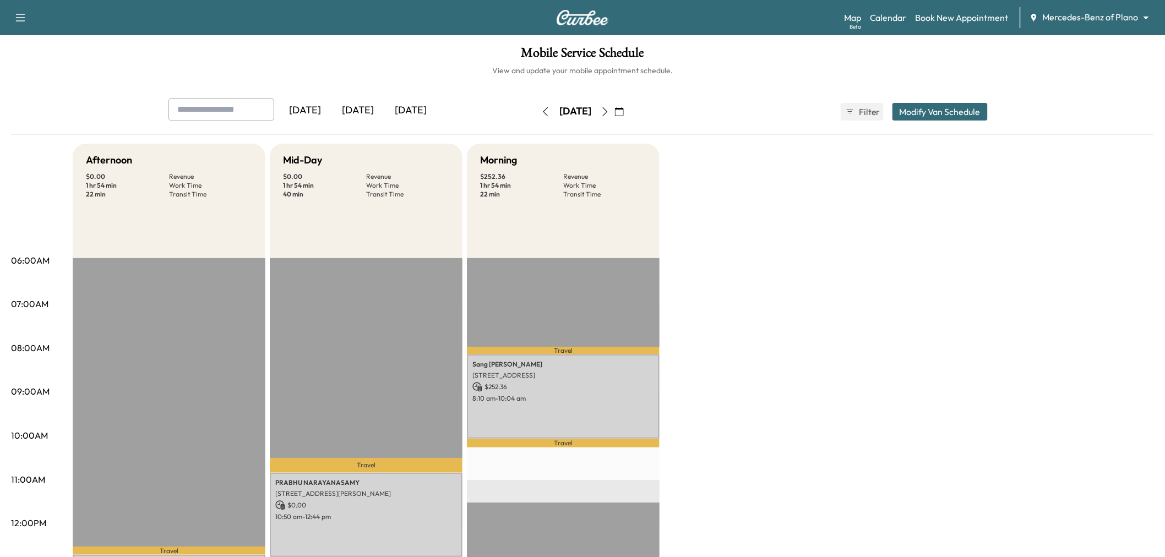
click at [367, 108] on div "[DATE]" at bounding box center [357, 110] width 53 height 25
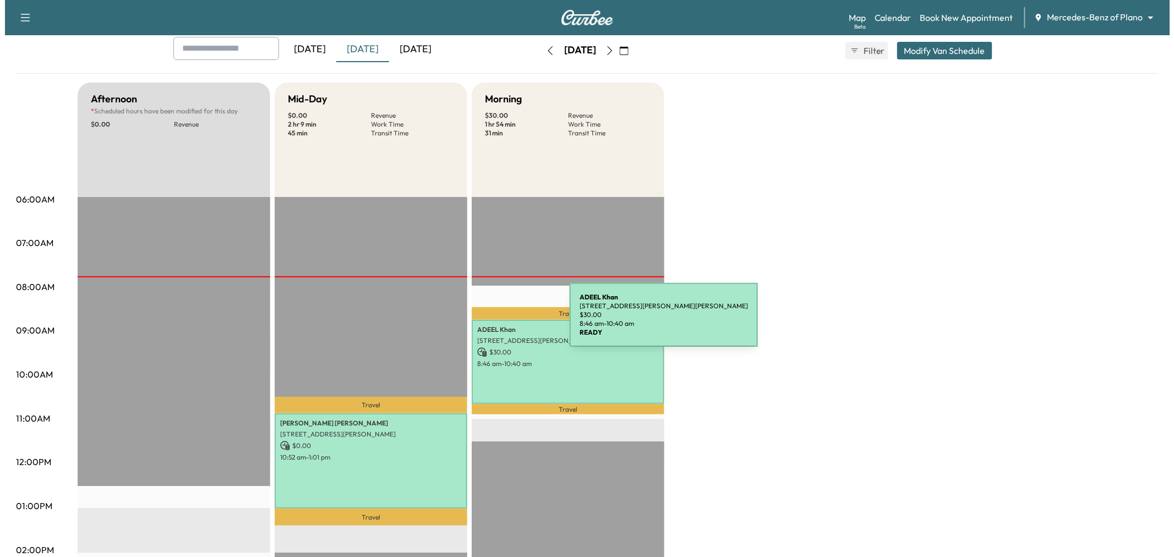
scroll to position [122, 0]
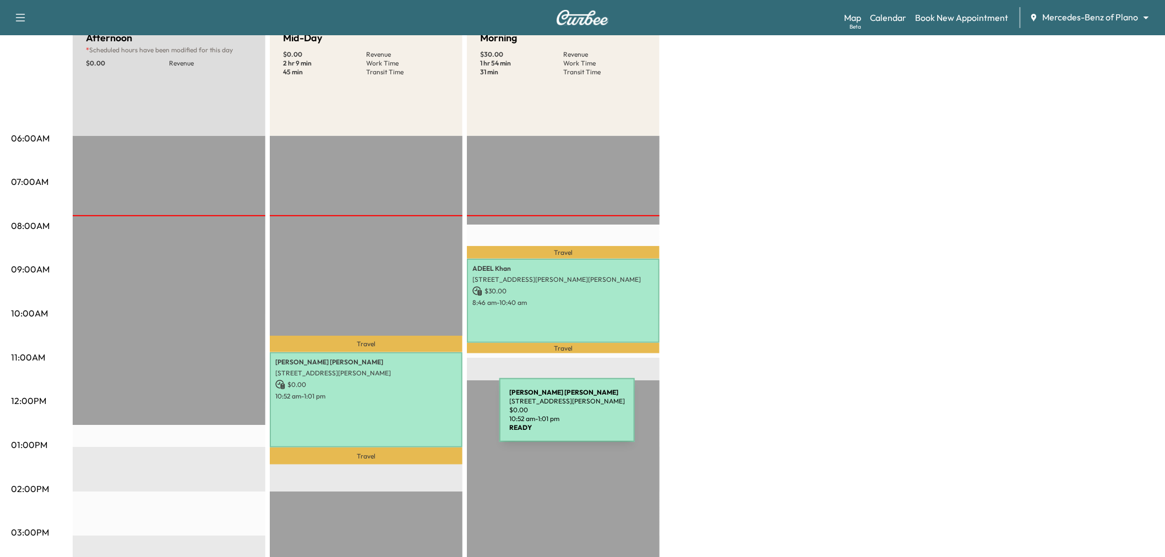
click at [417, 417] on div "Milton Molina 8448 Abrams Rd, Dallas, TX 75243, USA $ 0.00 10:52 am - 1:01 pm" at bounding box center [366, 400] width 193 height 96
